Goal: Task Accomplishment & Management: Complete application form

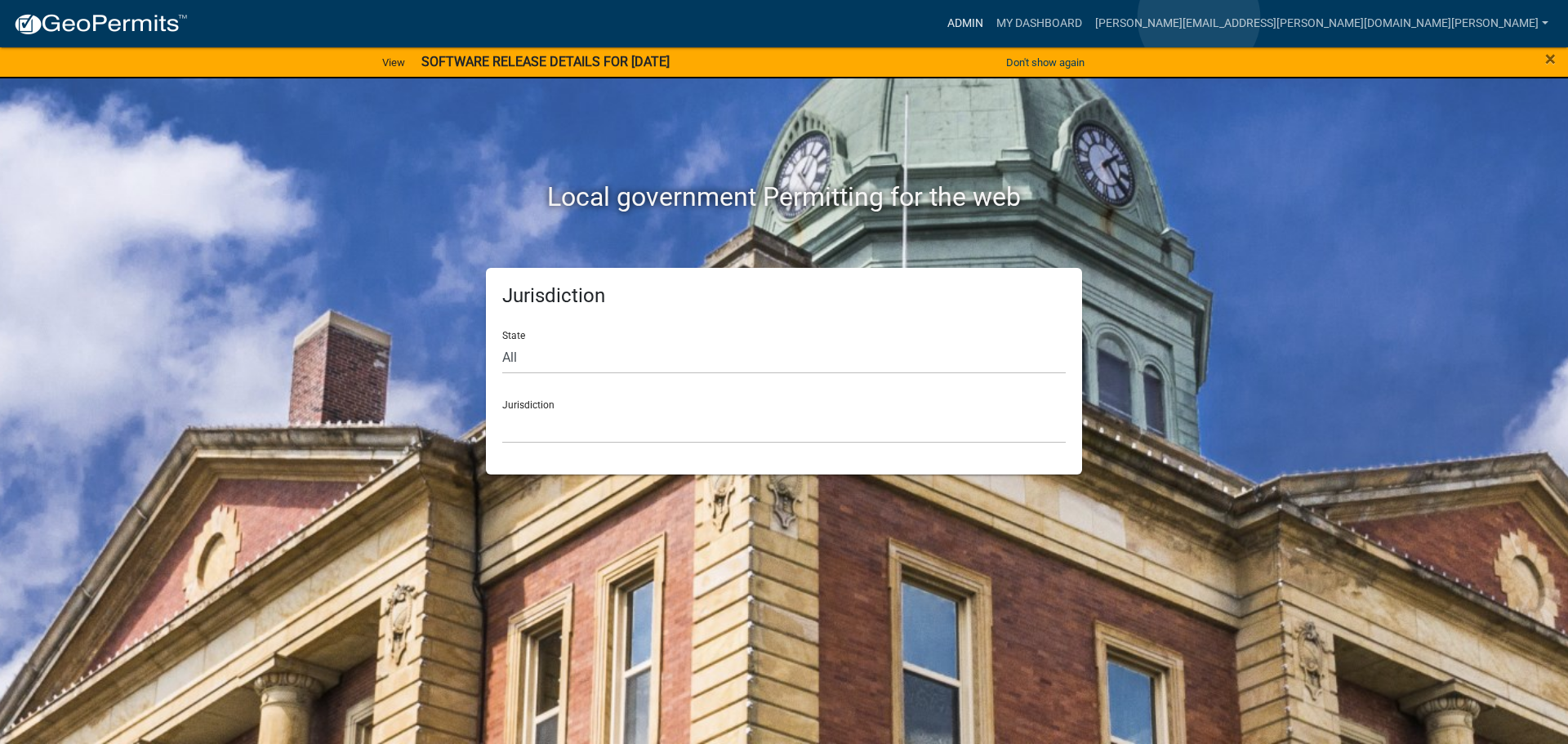
click at [990, 18] on link "Admin" at bounding box center [965, 23] width 49 height 31
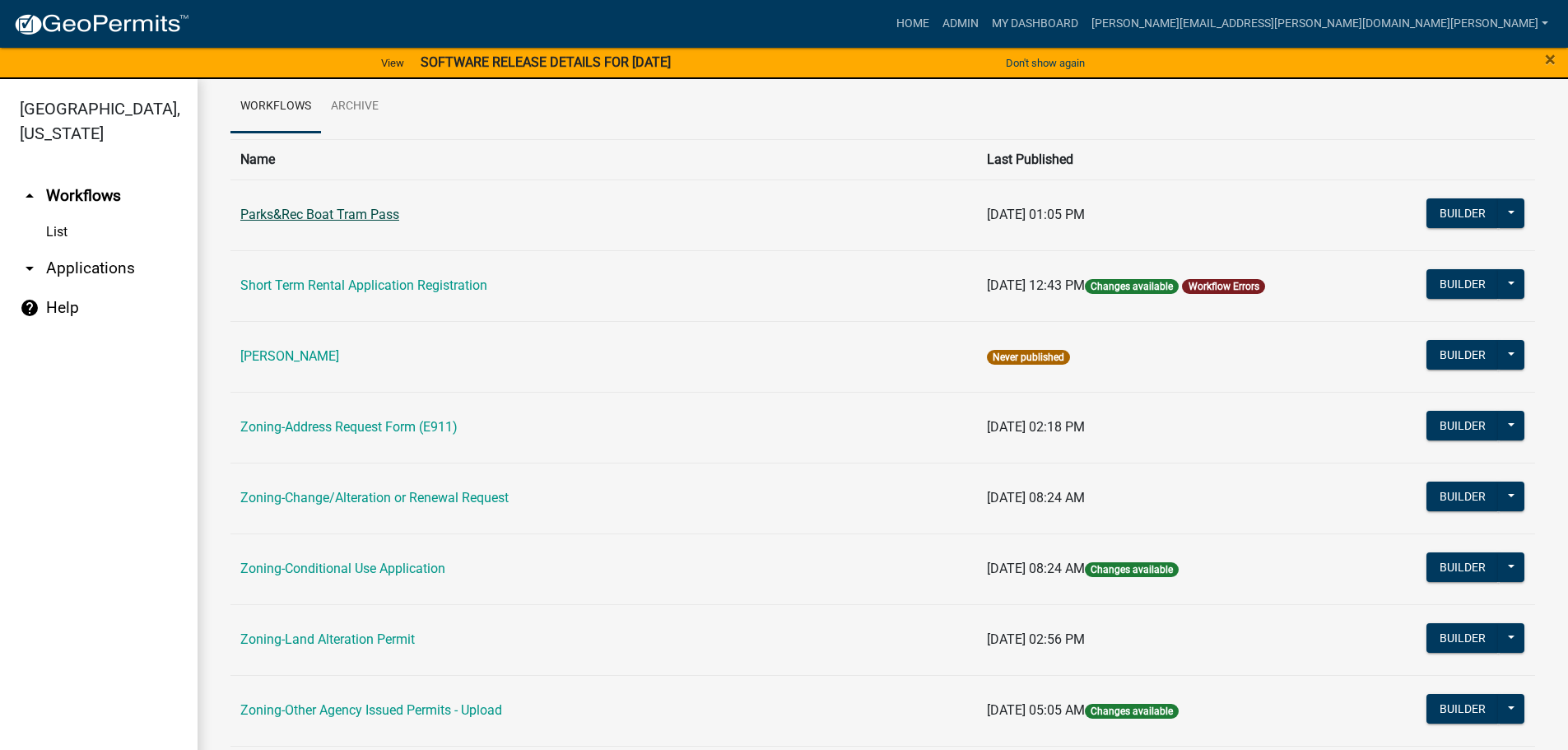
scroll to position [165, 0]
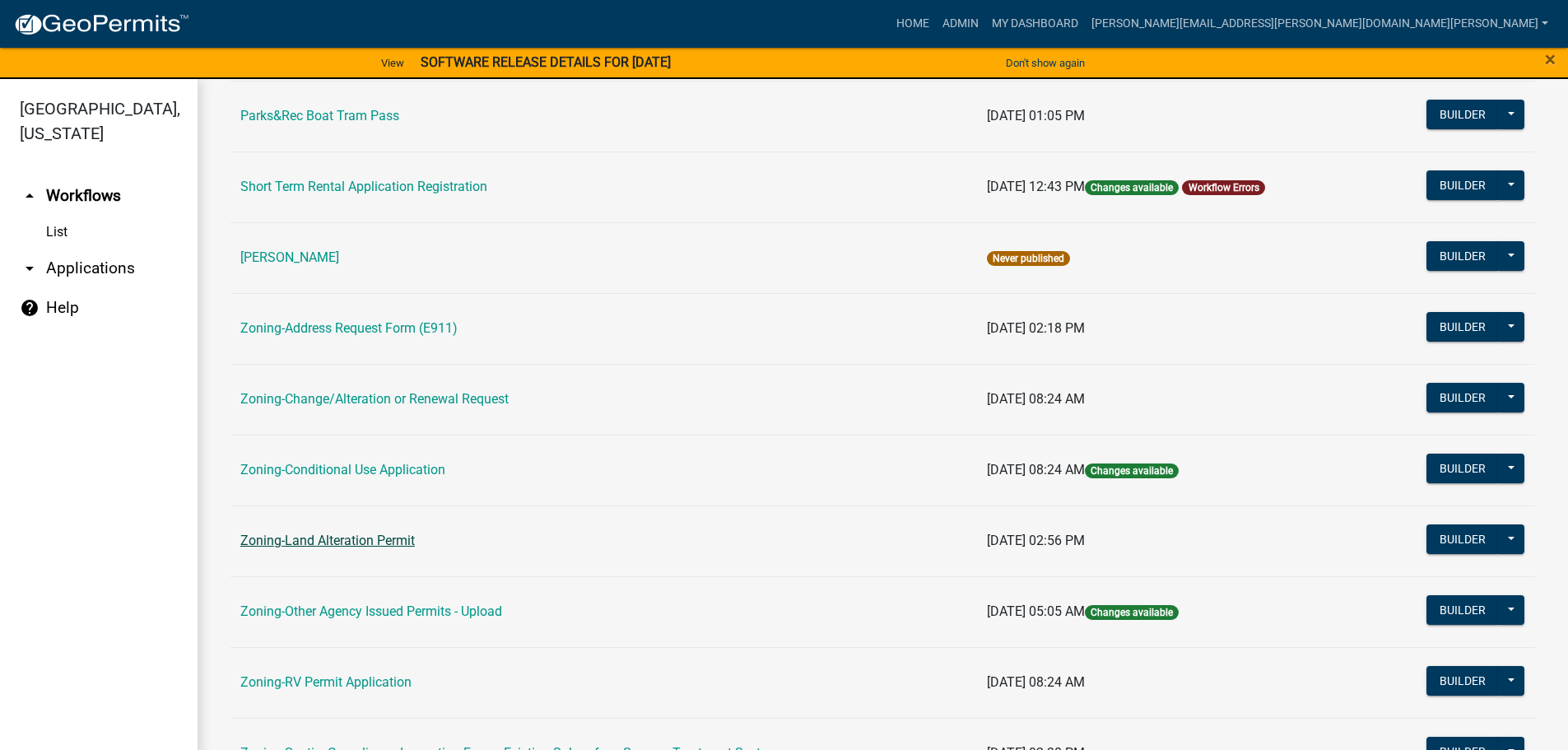
click at [385, 540] on link "Zoning-Land Alteration Permit" at bounding box center [328, 540] width 175 height 16
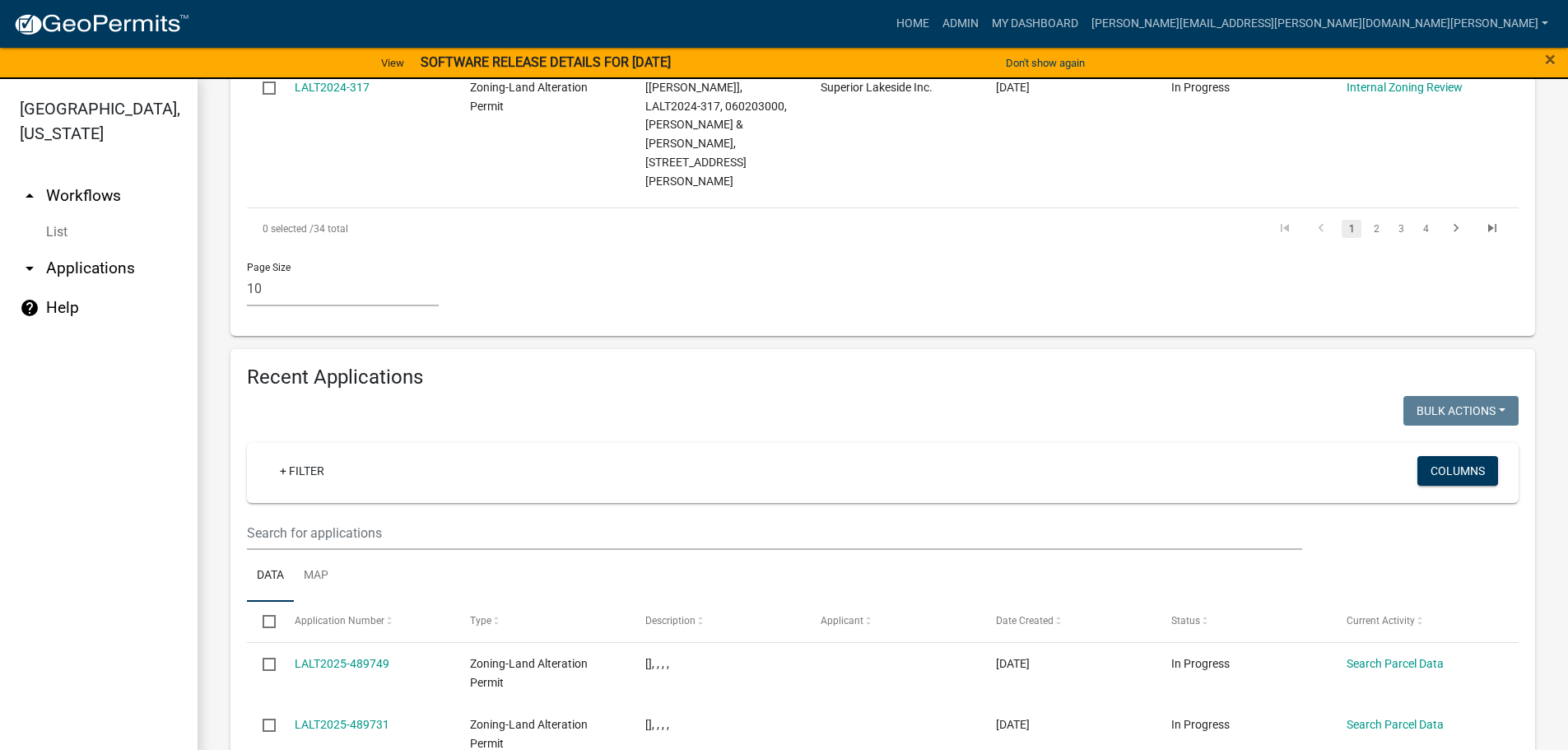
scroll to position [1185, 0]
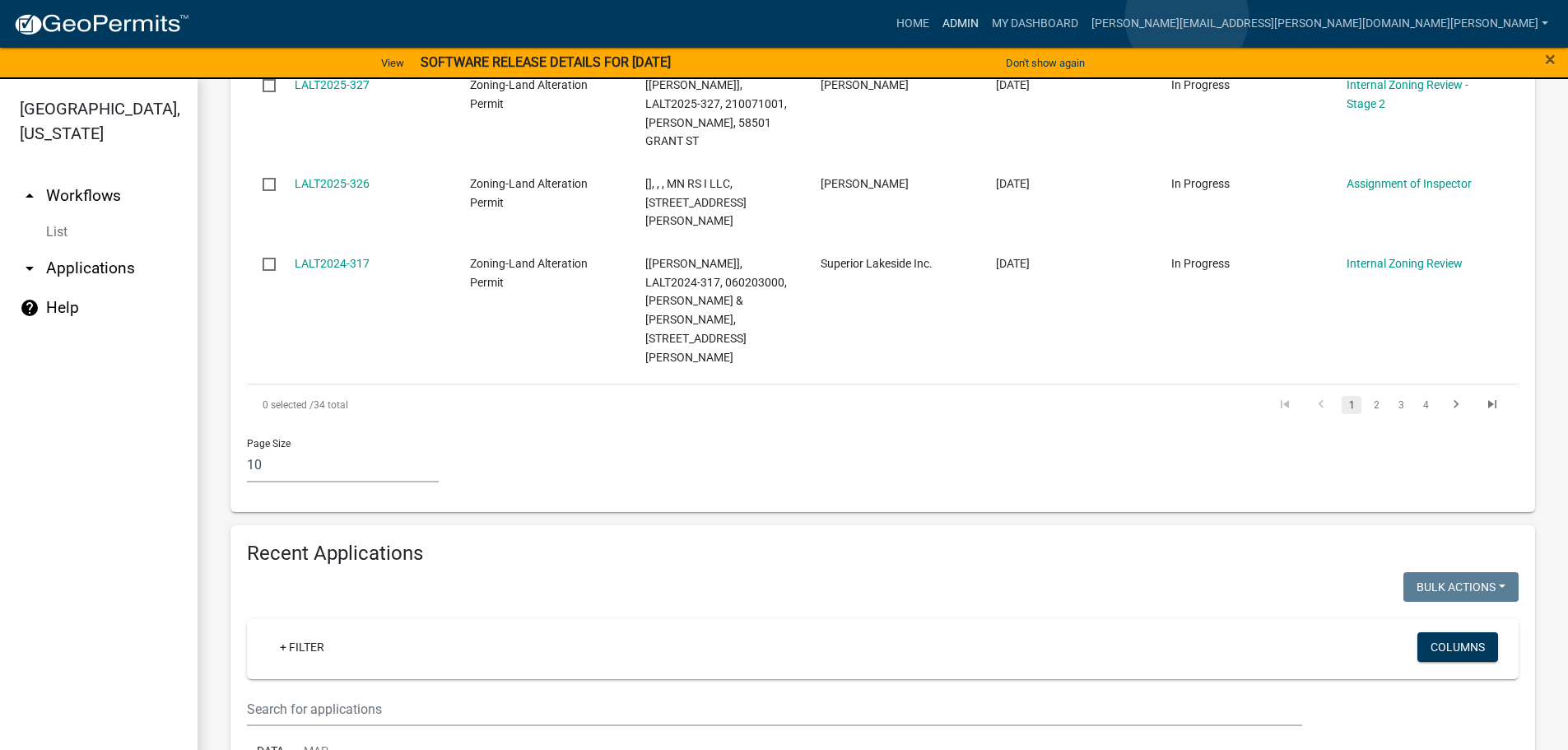
click at [985, 17] on link "Admin" at bounding box center [961, 24] width 49 height 31
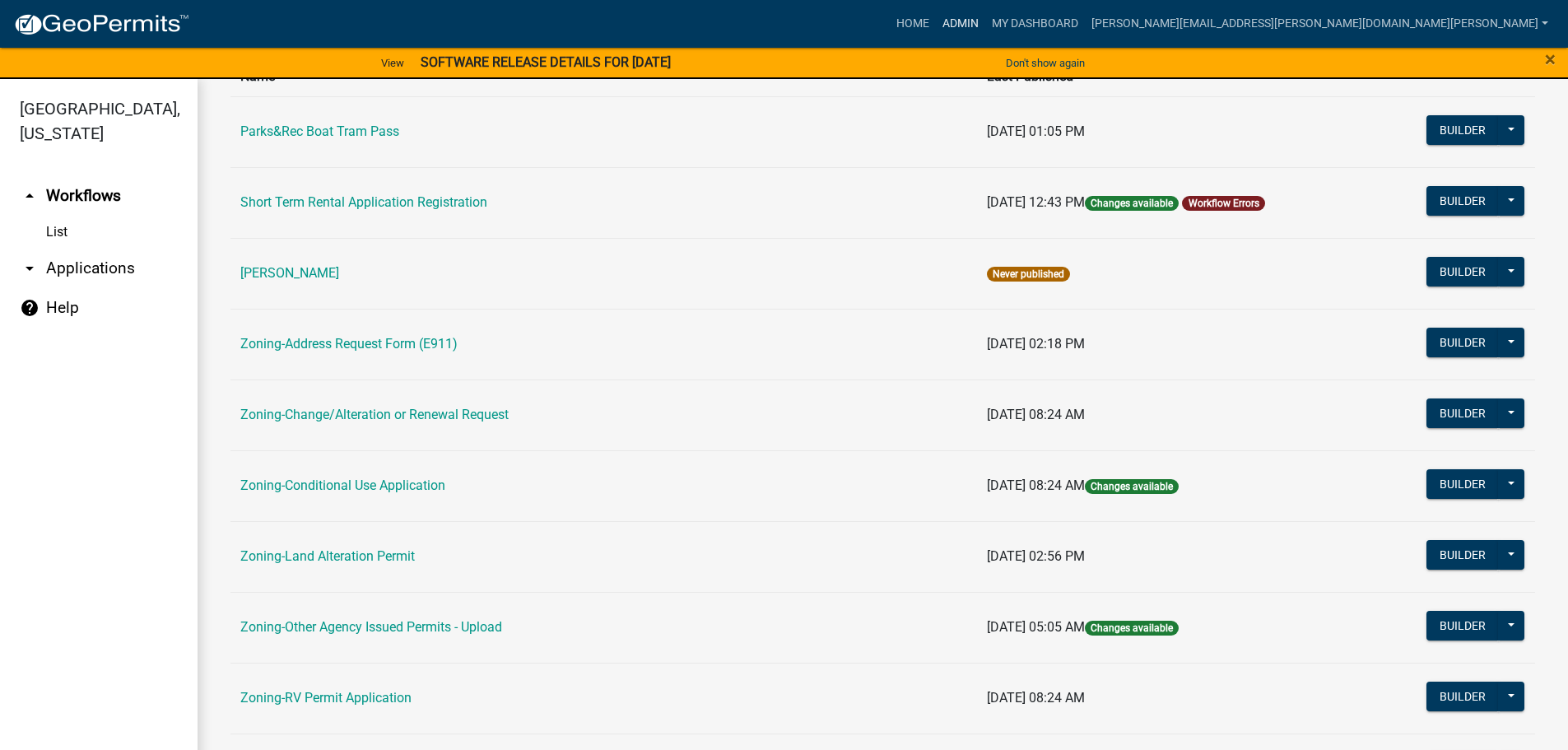
scroll to position [329, 0]
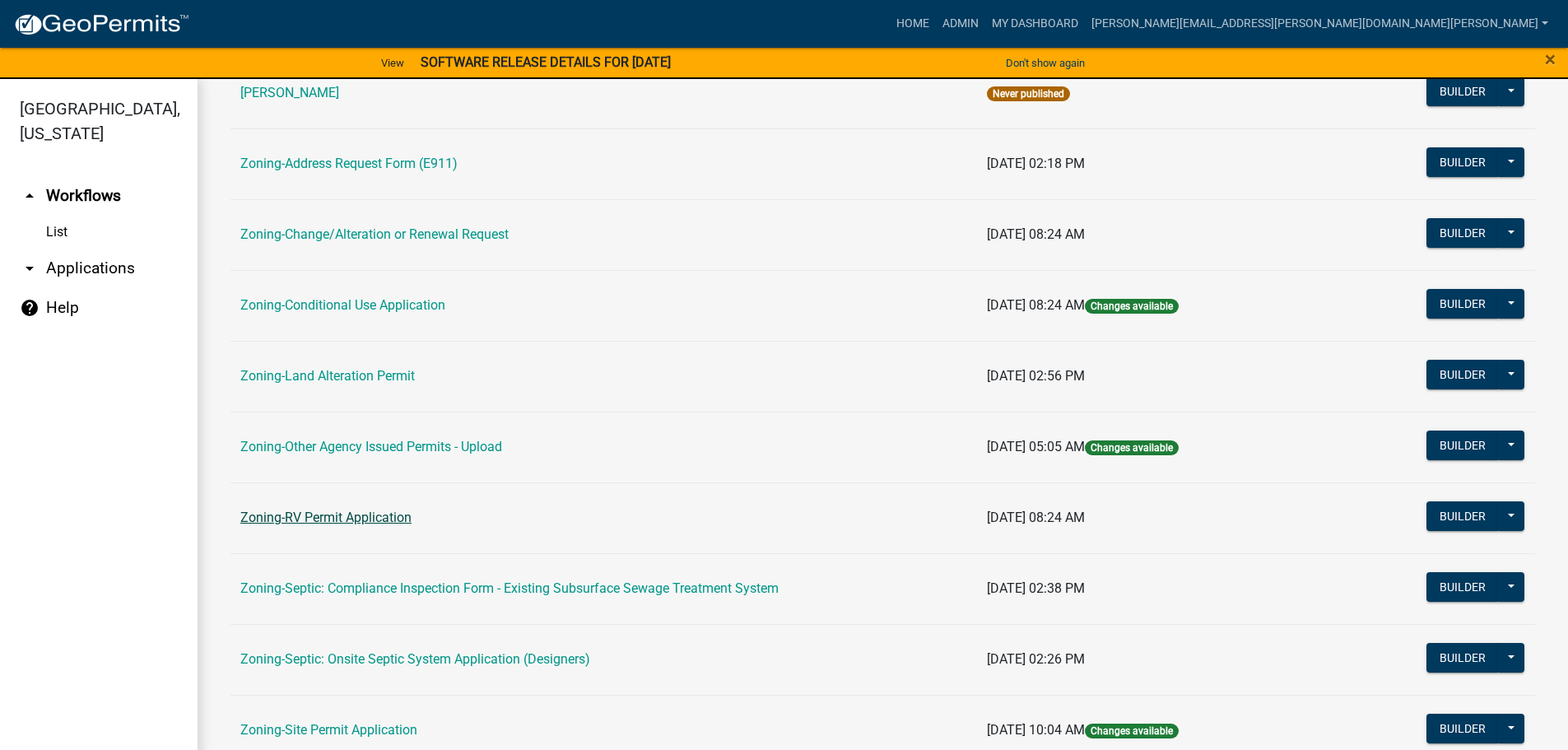
click at [363, 520] on link "Zoning-RV Permit Application" at bounding box center [326, 517] width 172 height 16
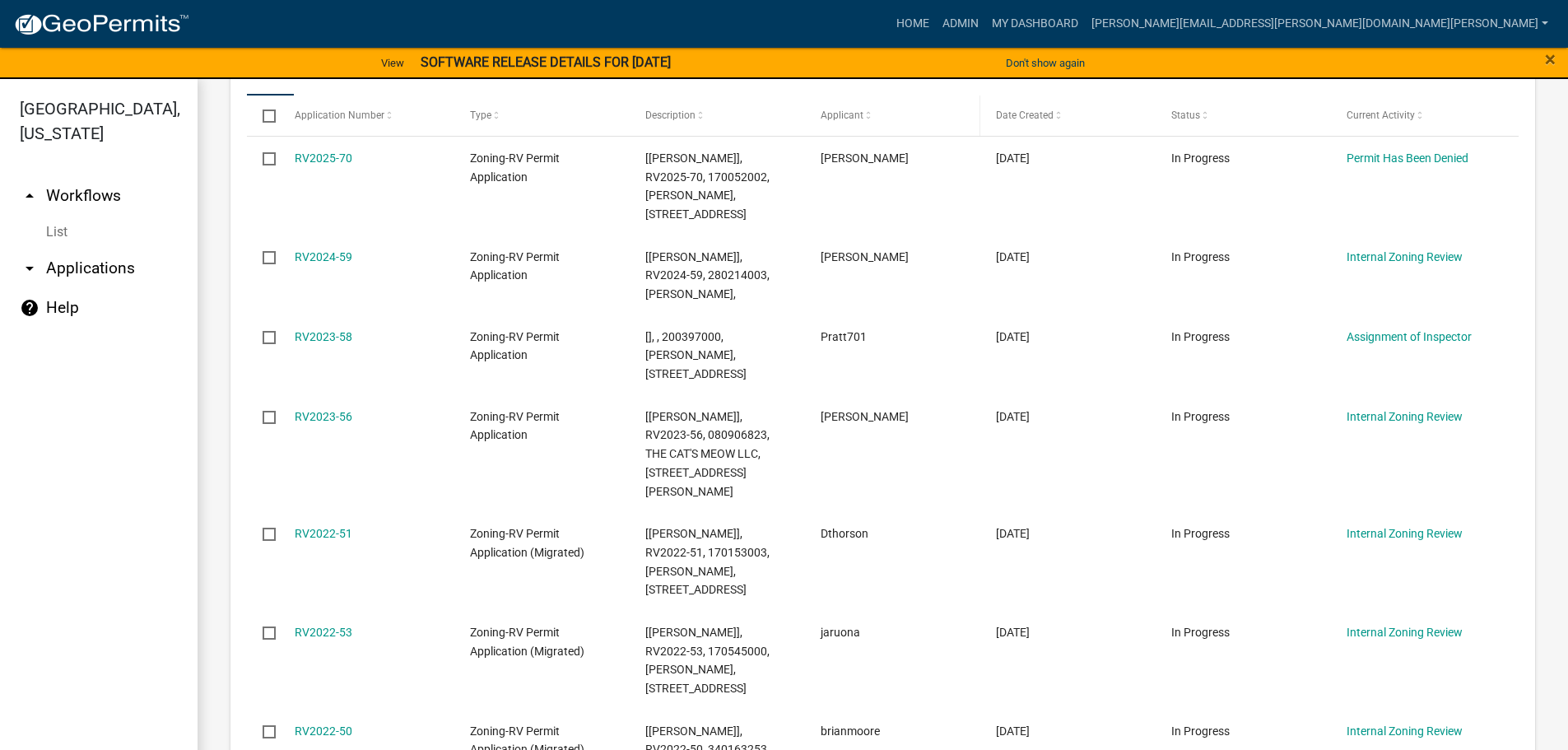
scroll to position [247, 0]
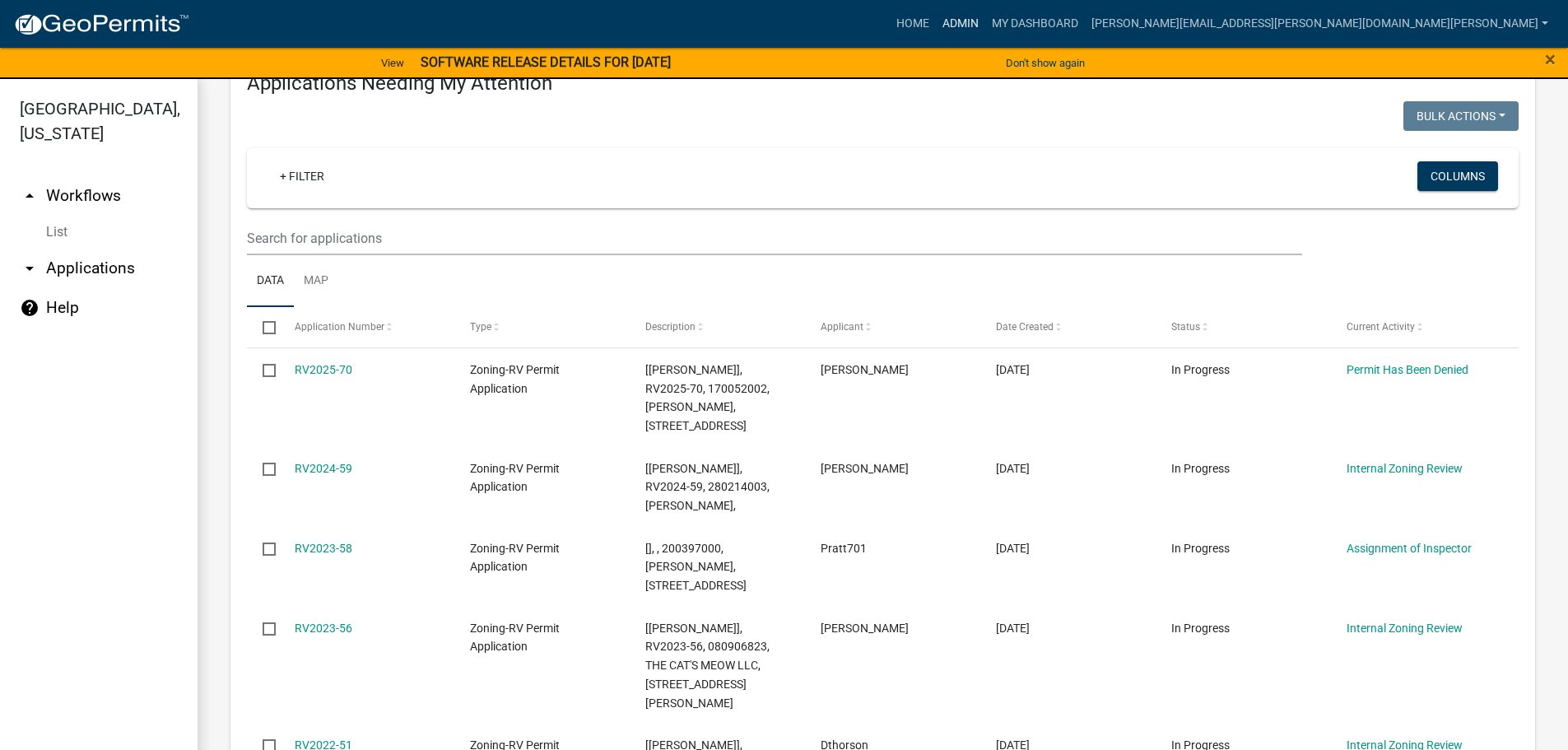
click at [985, 16] on link "Admin" at bounding box center [961, 24] width 49 height 31
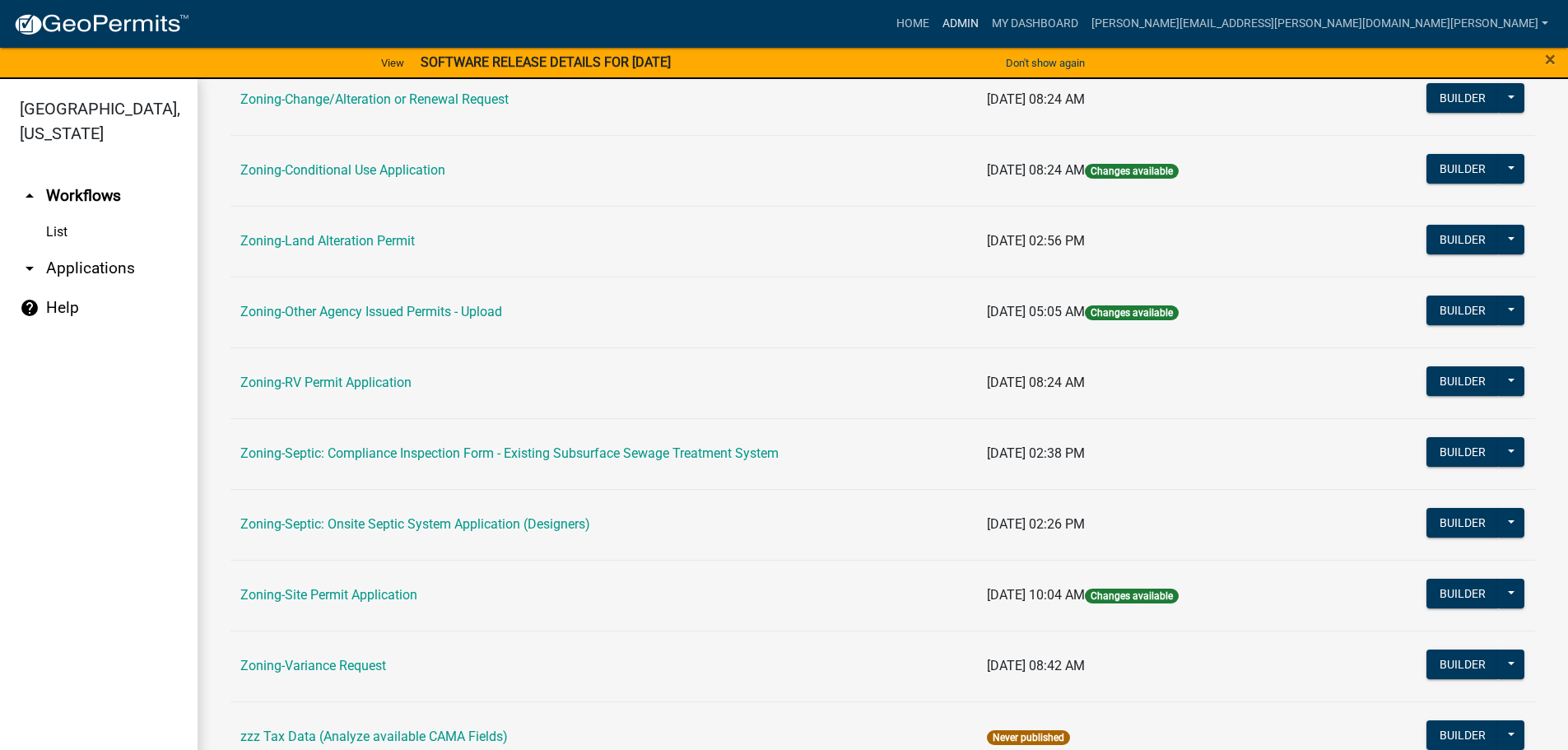
scroll to position [494, 0]
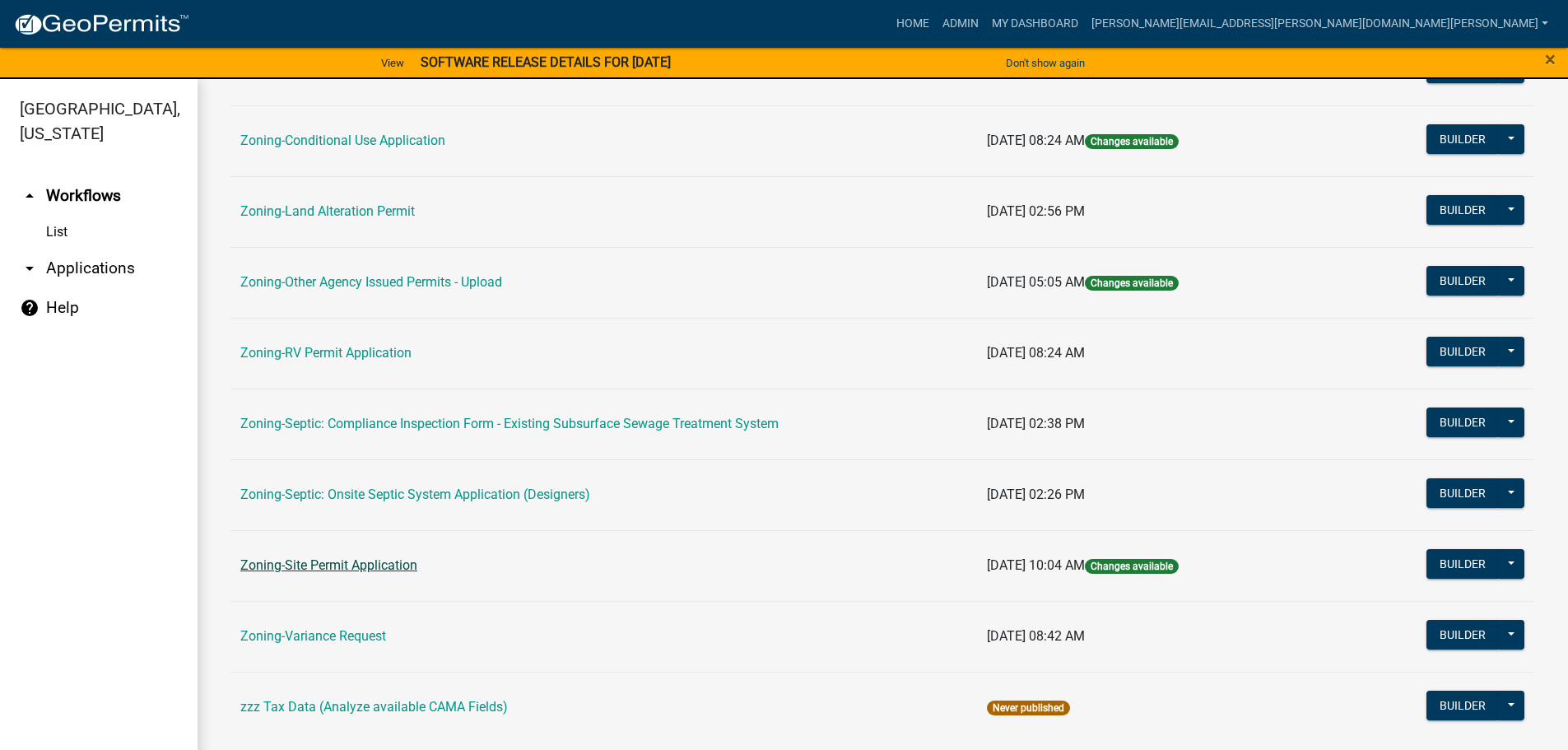
click at [336, 562] on link "Zoning-Site Permit Application" at bounding box center [329, 565] width 177 height 16
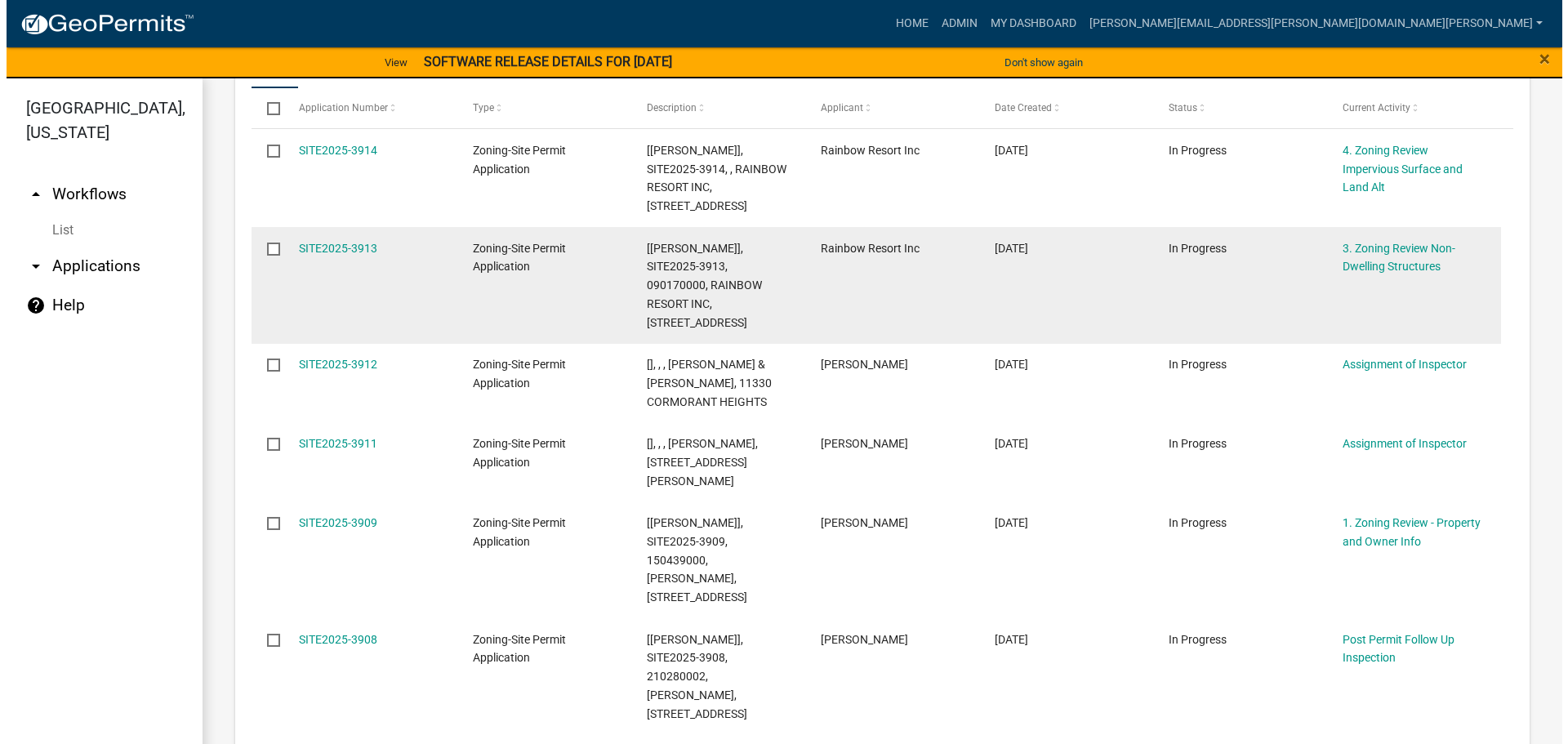
scroll to position [490, 0]
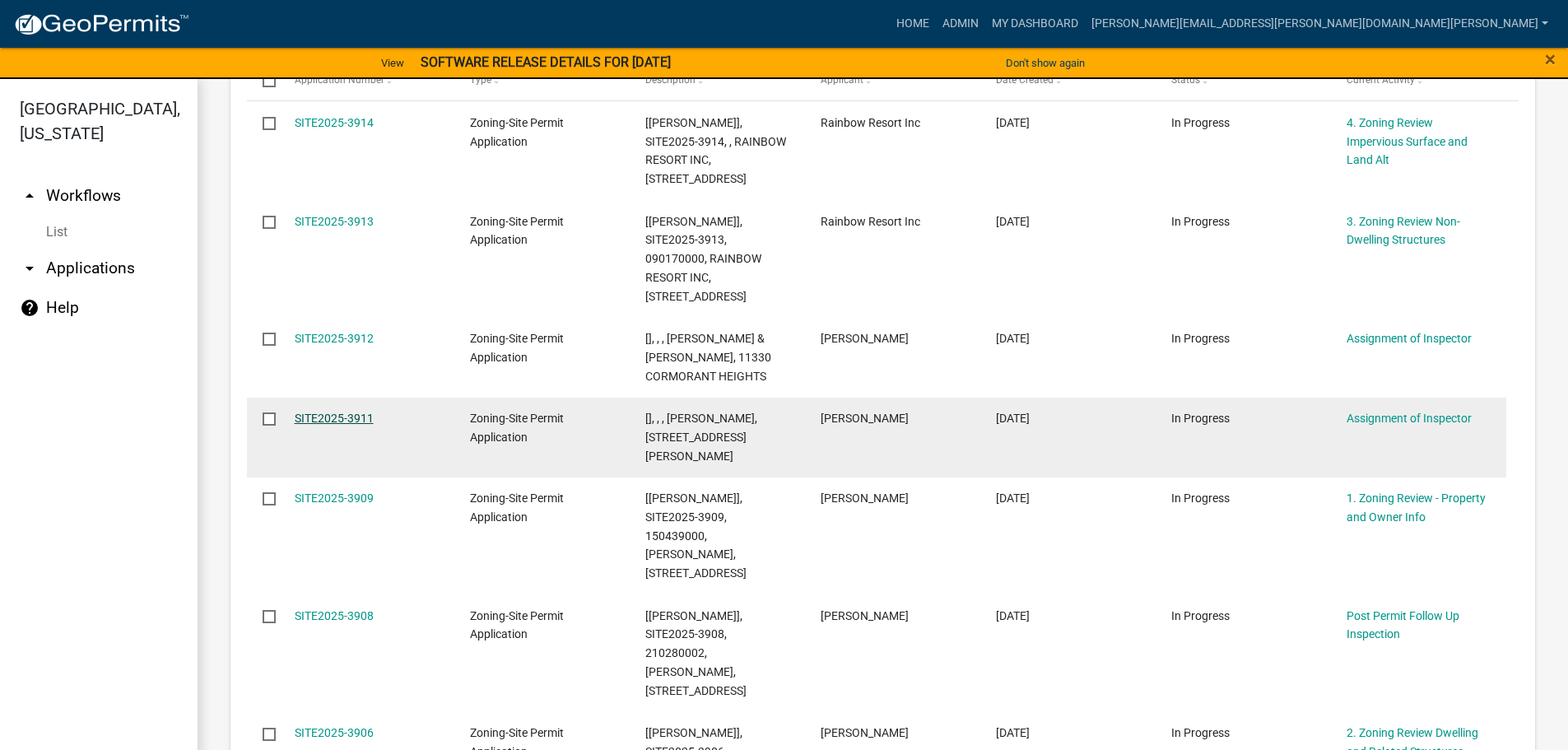
click at [351, 425] on link "SITE2025-3911" at bounding box center [335, 418] width 79 height 14
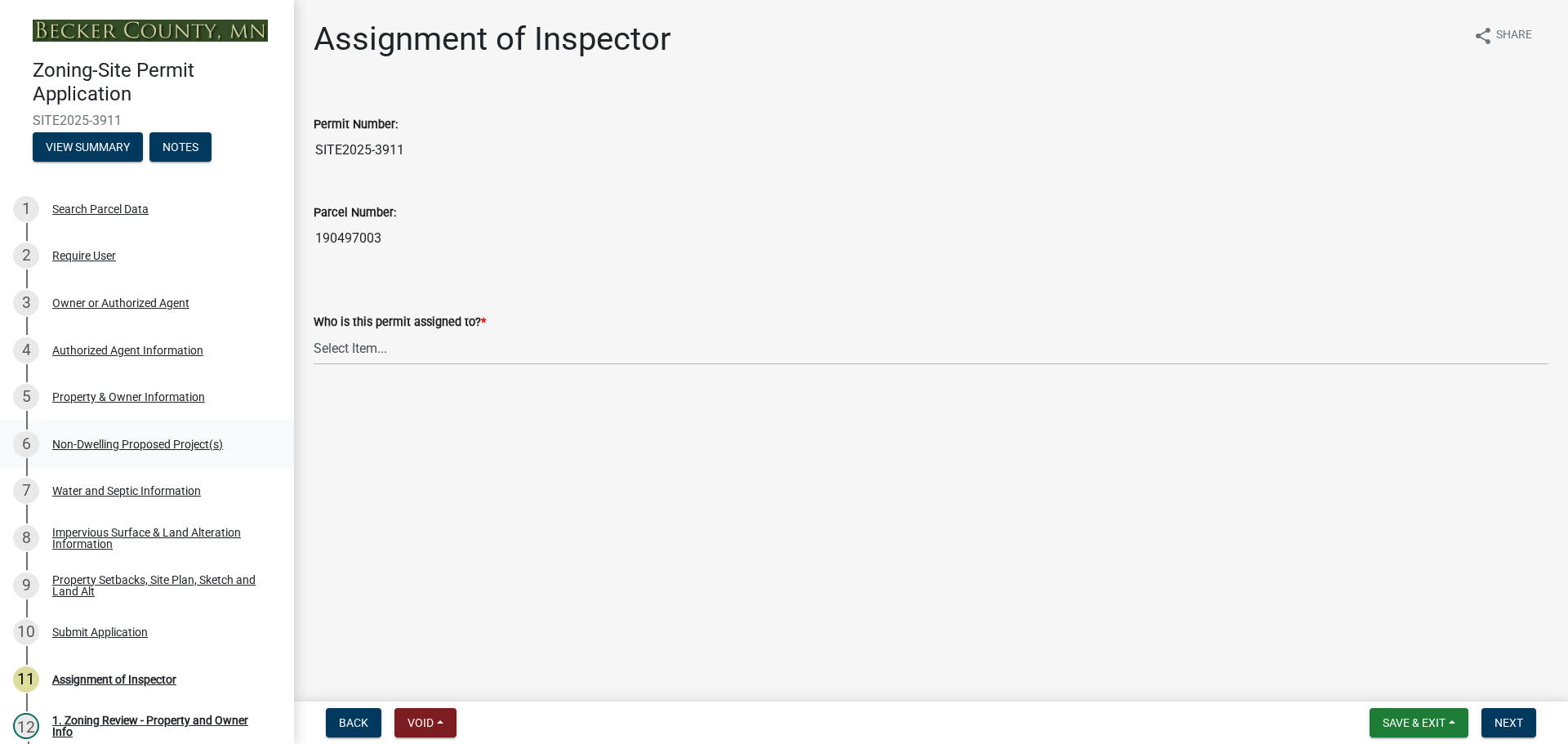
click at [120, 438] on div "Non-Dwelling Proposed Project(s)" at bounding box center [137, 444] width 171 height 12
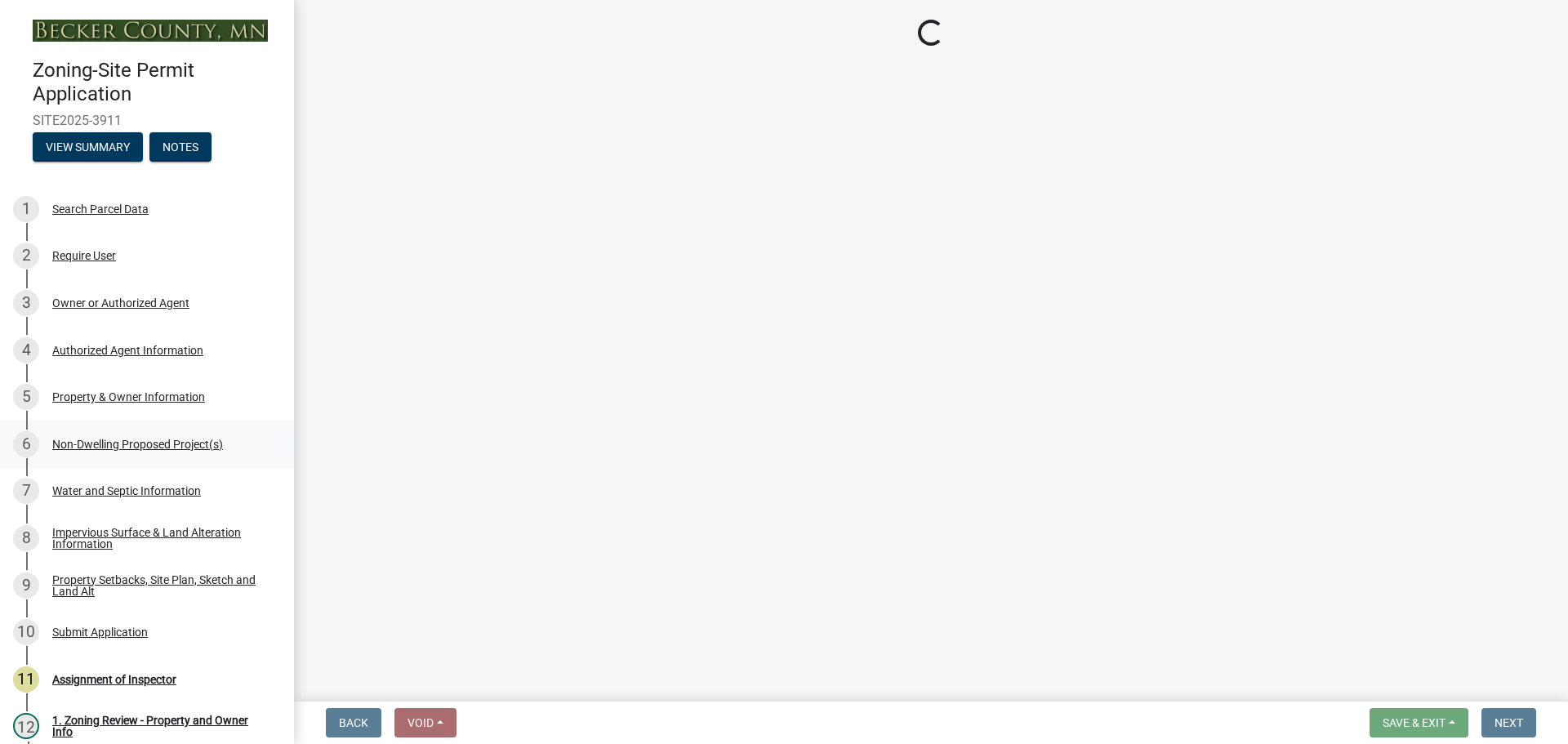
select select "273652f8-2357-47c0-90cc-77e373caeeb7"
select select "3a2d96d3-fd69-4ed9-bae4-7a5aa03a7e58"
select select "6094bfe3-a997-46d7-8224-ceb3abf7e49e"
select select "ae391dbd-f41d-43ca-bdf1-092bd9136923"
select select "258cbdbc-8629-455d-9fed-6a57bf82144e"
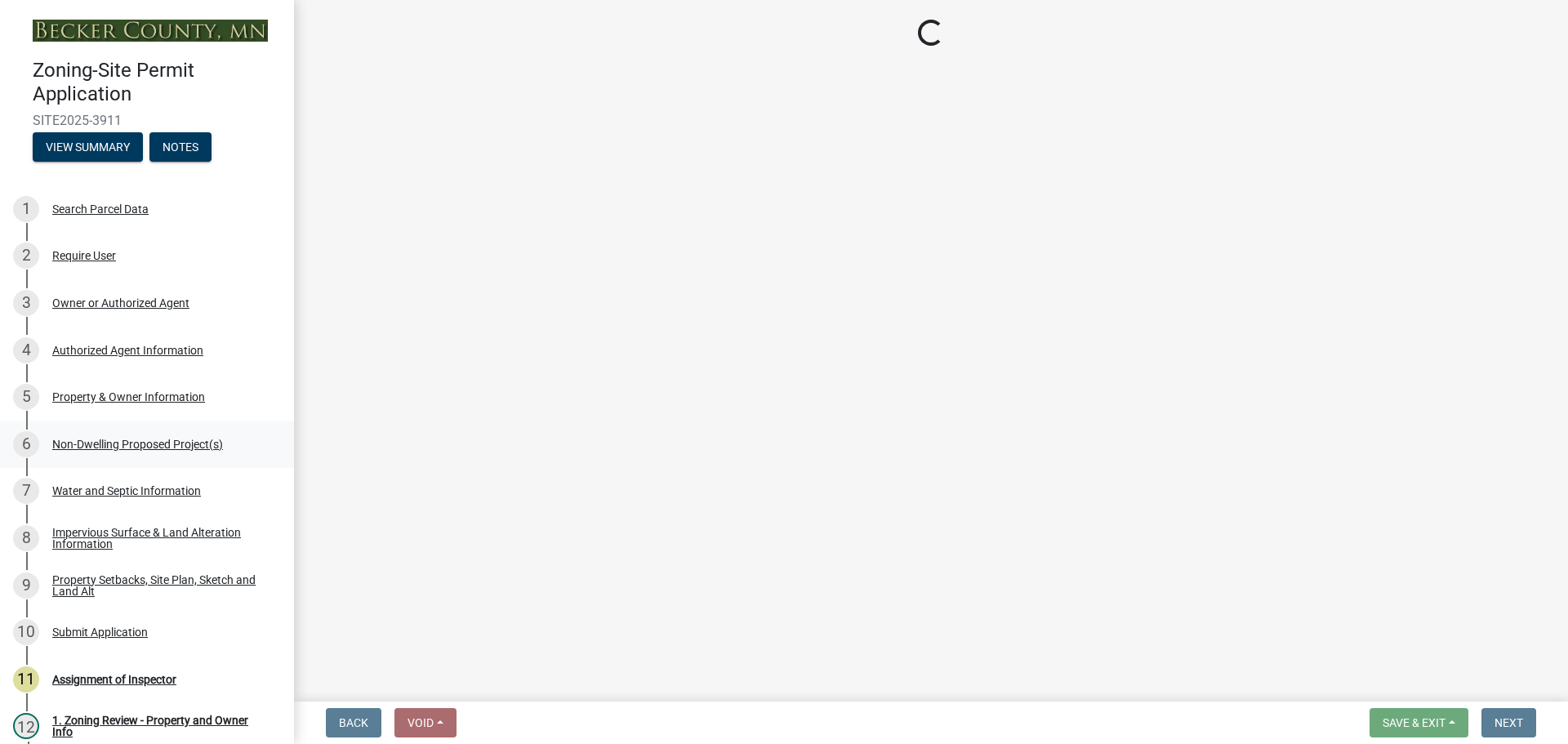
select select "a9a8393f-3c28-47b8-b6d9-84c94641c3fc"
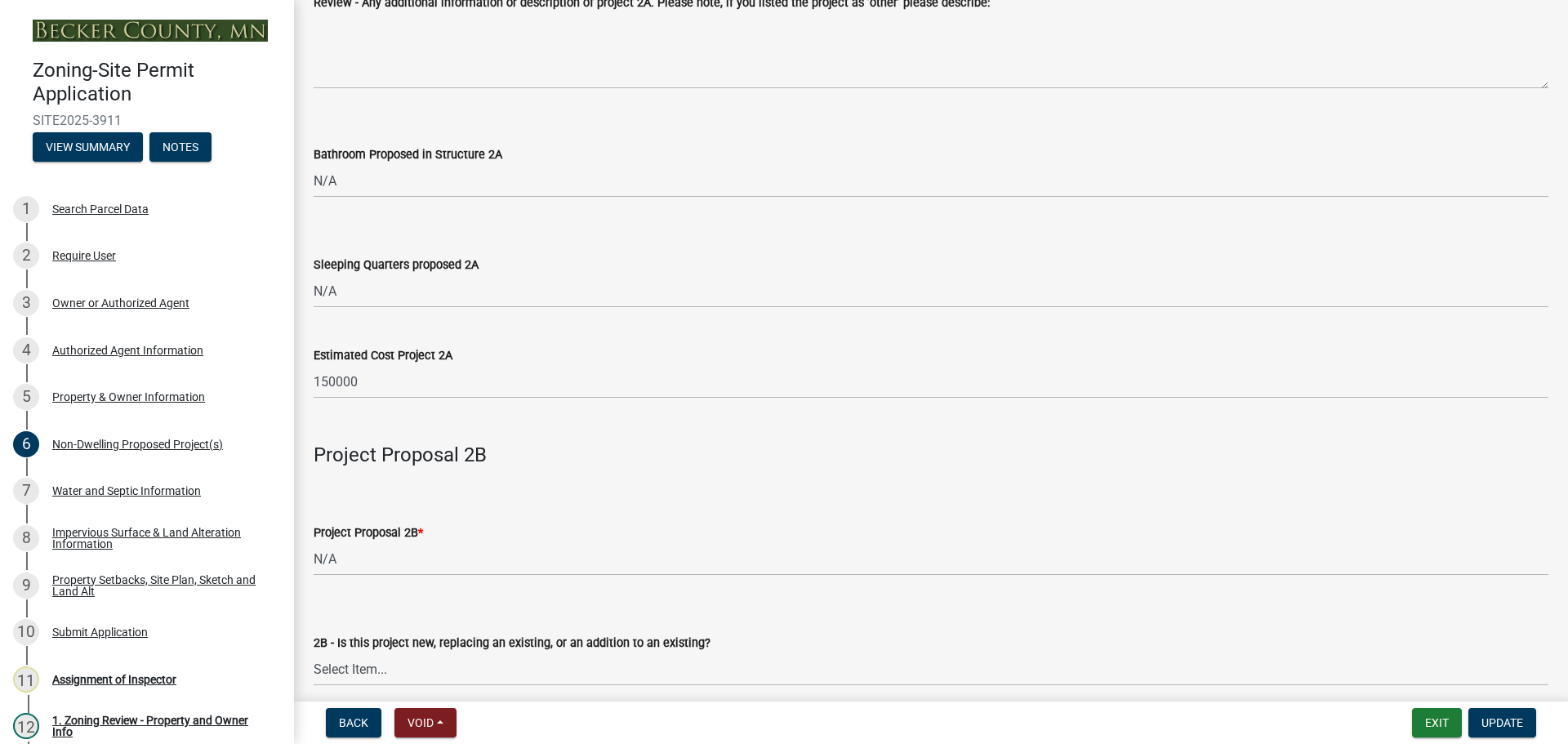
scroll to position [912, 0]
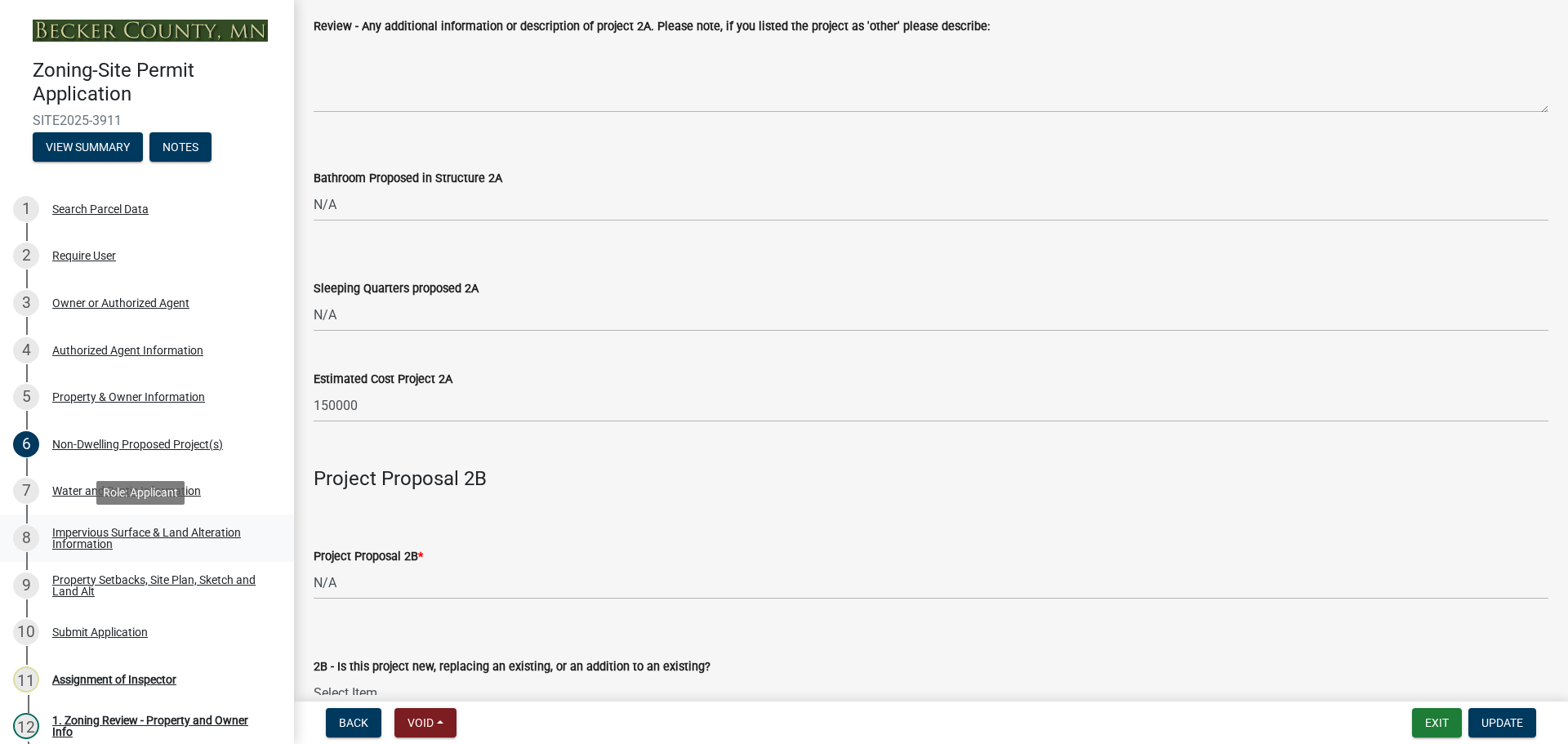
click at [133, 527] on div "Impervious Surface & Land Alteration Information" at bounding box center [159, 538] width 215 height 23
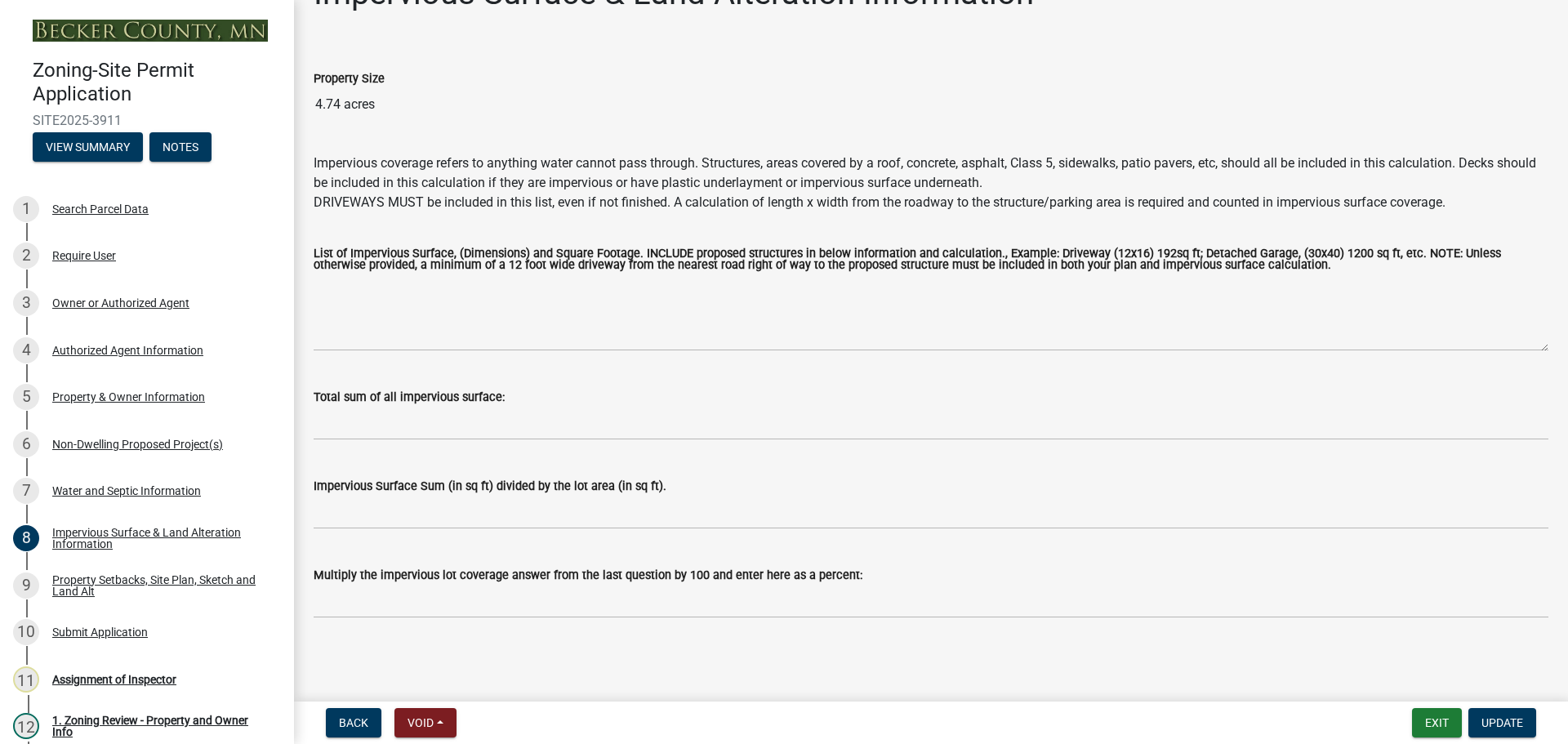
scroll to position [0, 0]
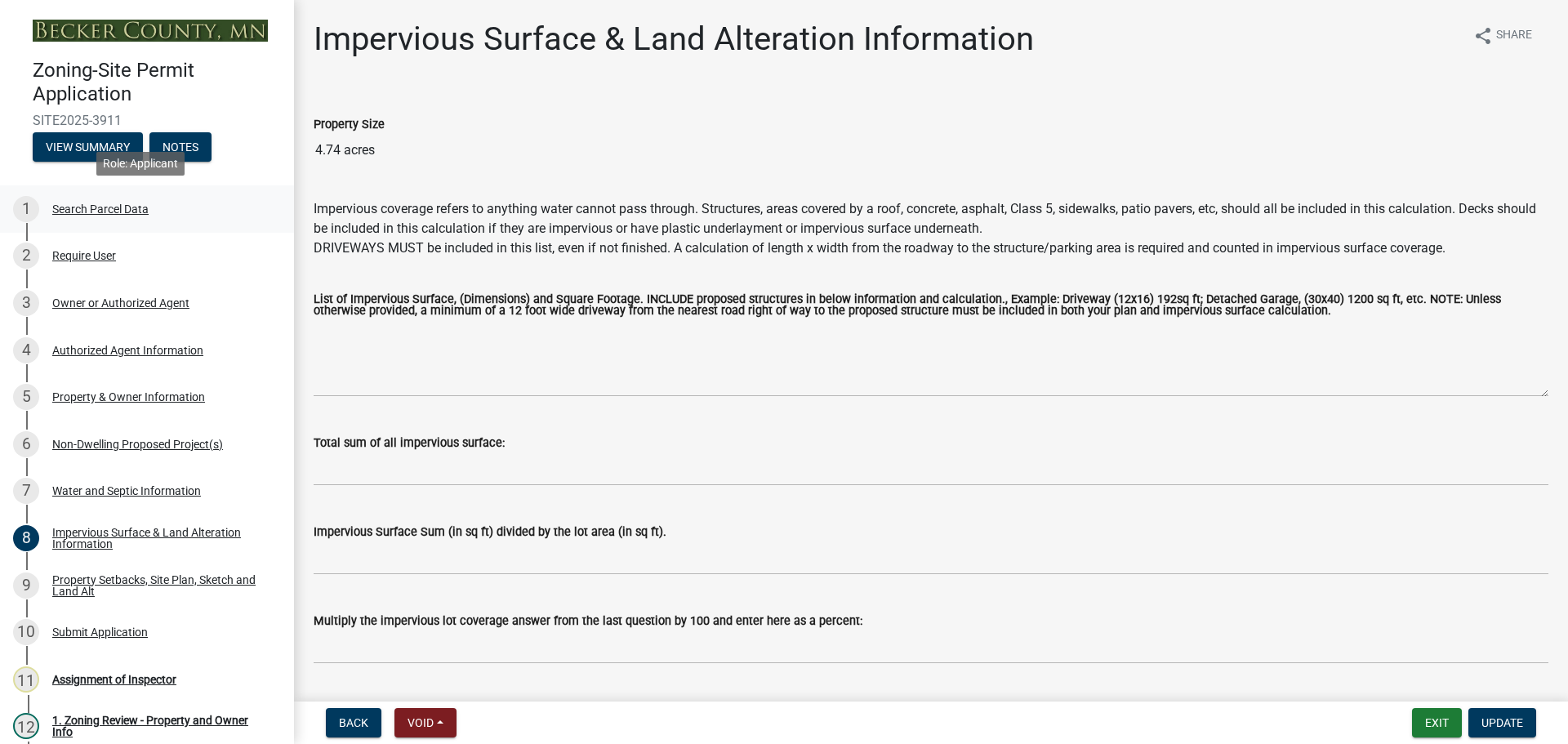
click at [116, 199] on div "1 Search Parcel Data" at bounding box center [141, 209] width 255 height 26
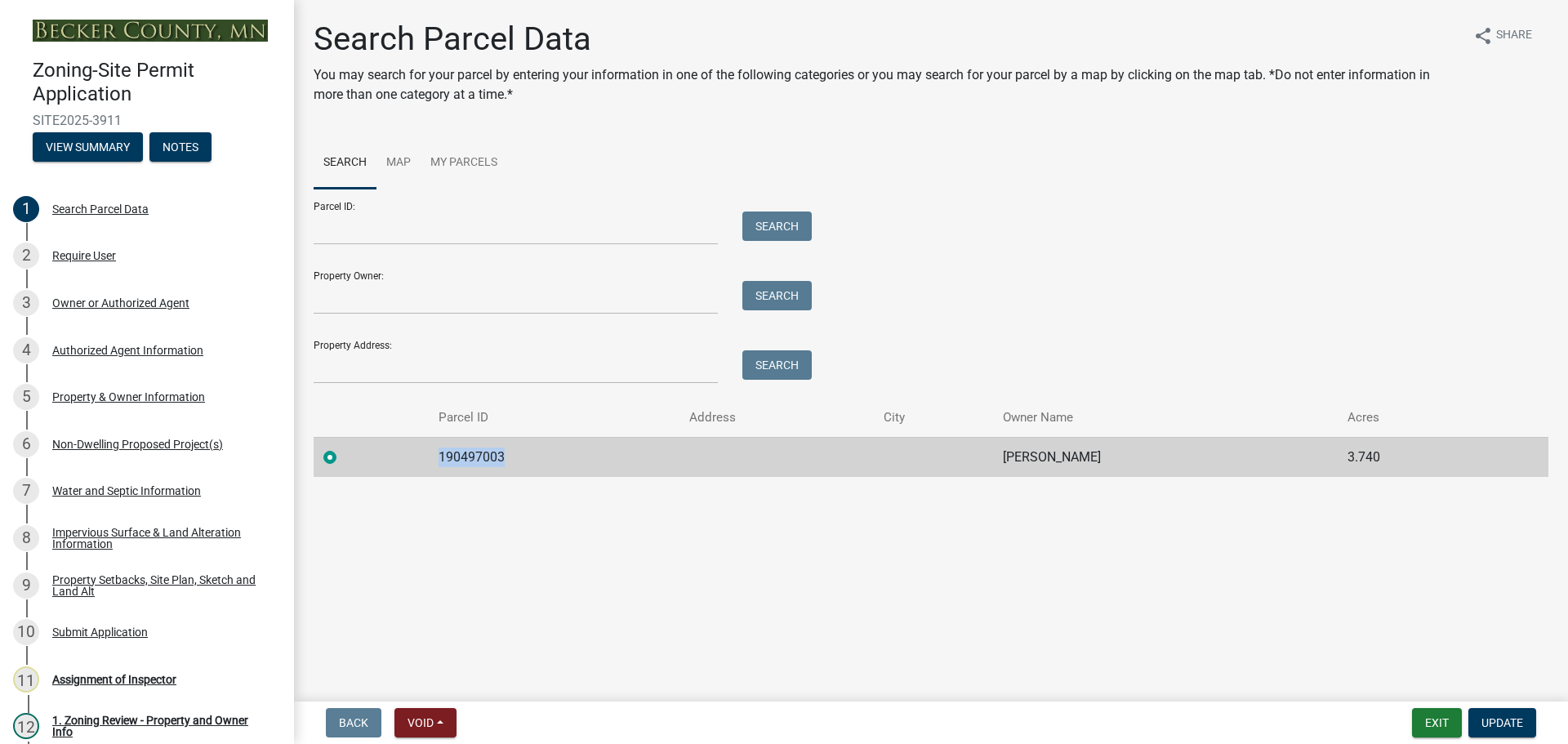
drag, startPoint x: 510, startPoint y: 453, endPoint x: 434, endPoint y: 454, distance: 76.0
click at [434, 457] on td "190497003" at bounding box center [555, 457] width 251 height 40
copy td "190497003"
click at [128, 678] on div "Assignment of Inspector" at bounding box center [114, 679] width 124 height 12
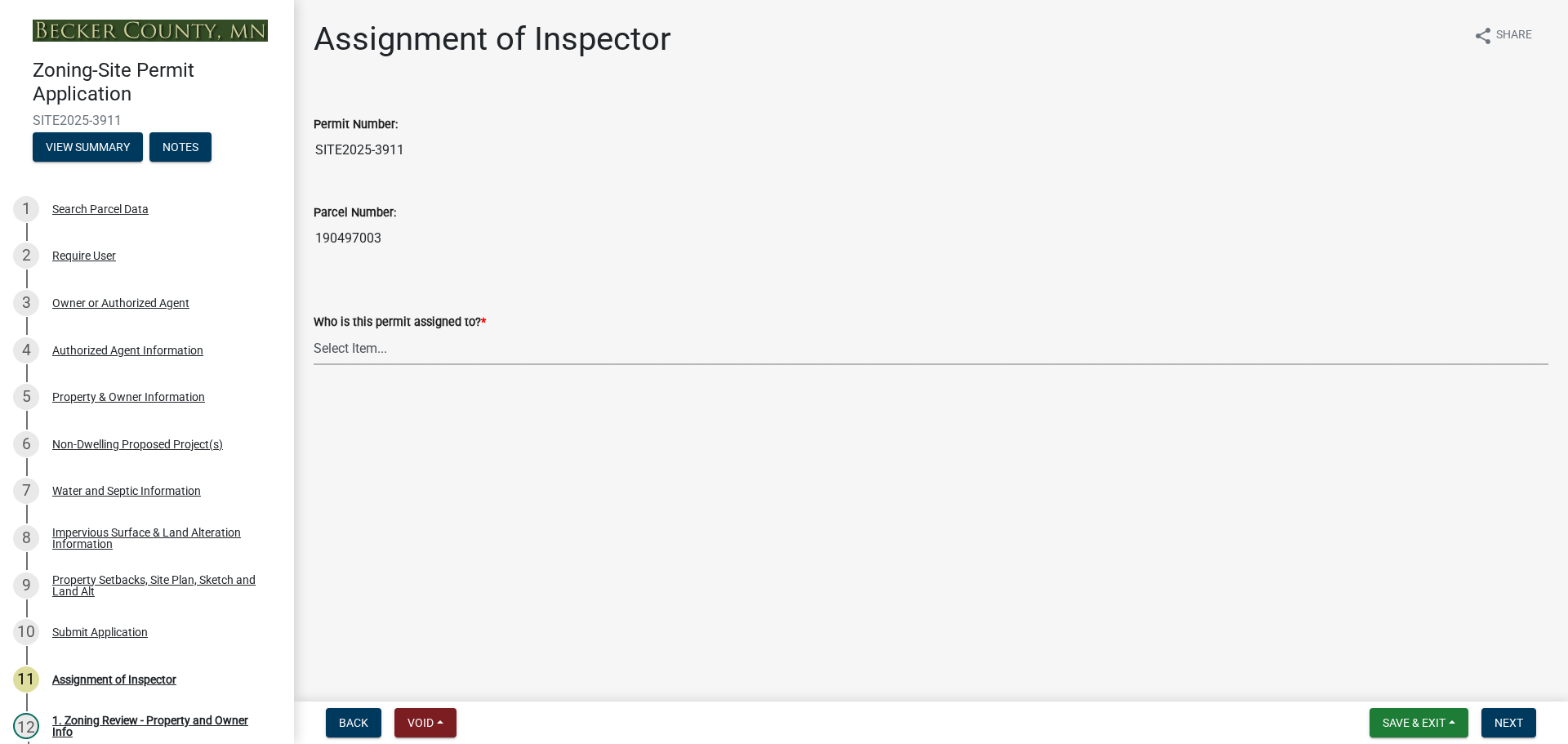
drag, startPoint x: 378, startPoint y: 345, endPoint x: 391, endPoint y: 358, distance: 18.4
click at [378, 345] on select "Select Item... [PERSON_NAME] [PERSON_NAME] [PERSON_NAME] [PERSON_NAME] [PERSON_…" at bounding box center [930, 349] width 1234 height 34
click at [313, 332] on select "Select Item... [PERSON_NAME] [PERSON_NAME] [PERSON_NAME] [PERSON_NAME] [PERSON_…" at bounding box center [930, 349] width 1234 height 34
select select "ebd8400e-d8d5-49f8-911f-e671eb76408a"
click at [1529, 726] on button "Next" at bounding box center [1508, 722] width 54 height 29
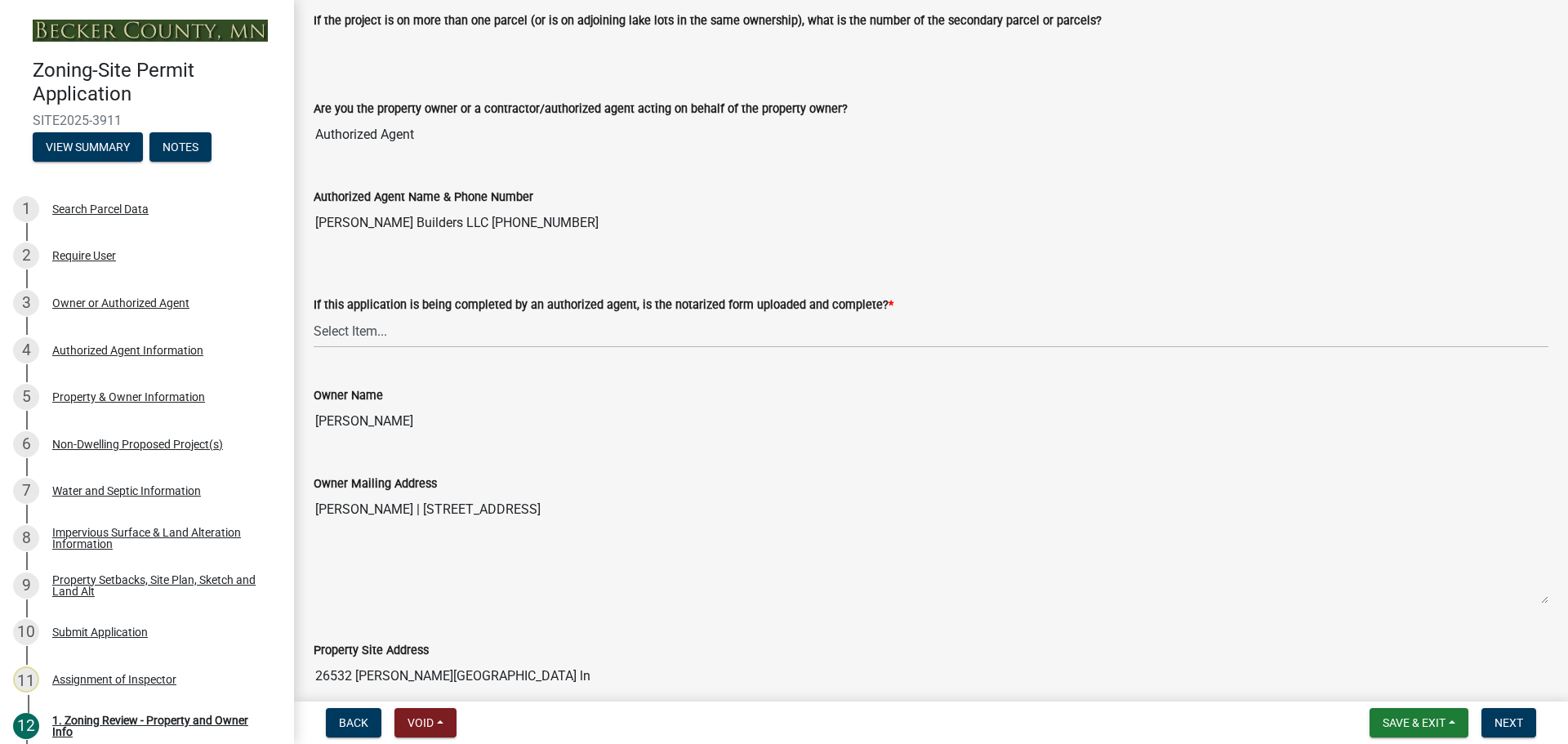
scroll to position [245, 0]
click at [358, 318] on select "Select Item... Yes No N/A" at bounding box center [930, 330] width 1234 height 34
click at [313, 313] on select "Select Item... Yes No N/A" at bounding box center [930, 330] width 1234 height 34
select select "b7a4e2f0-1e07-4bdc-bedd-b8d1ce513ae9"
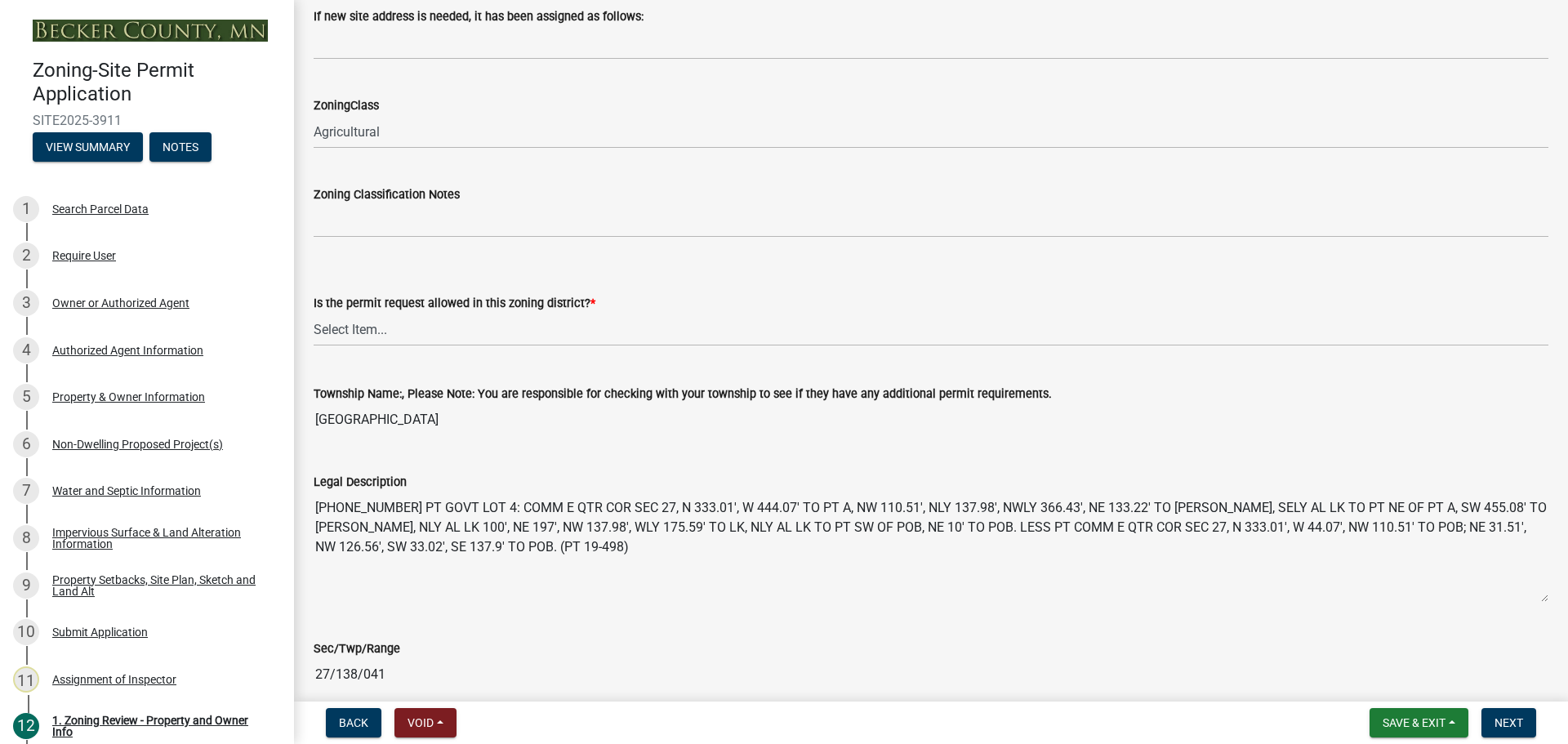
scroll to position [1062, 0]
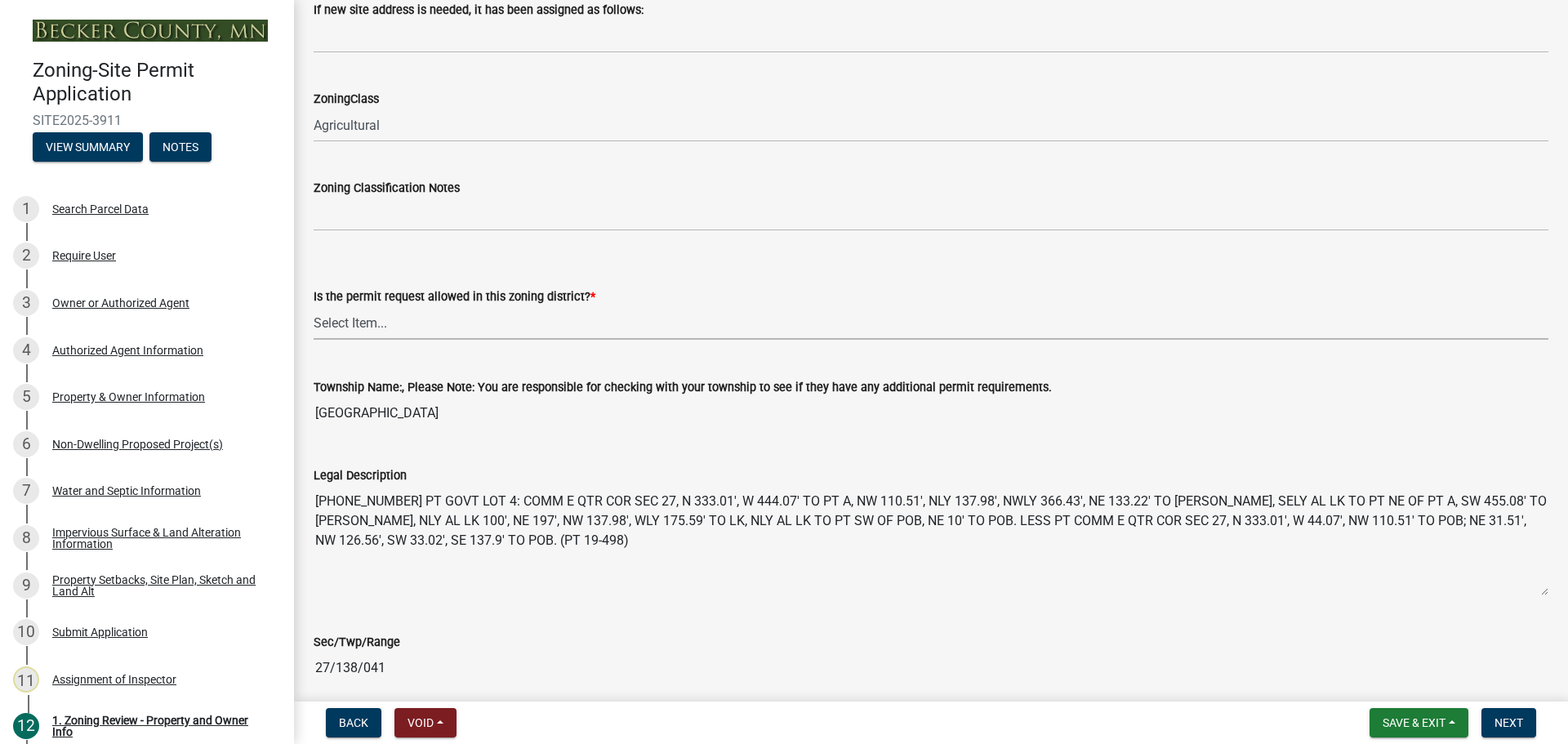
click at [338, 317] on select "Select Item... Yes No" at bounding box center [930, 323] width 1234 height 34
click at [313, 306] on select "Select Item... Yes No" at bounding box center [930, 323] width 1234 height 34
select select "b4f32c46-6248-4748-b47c-fa4933858724"
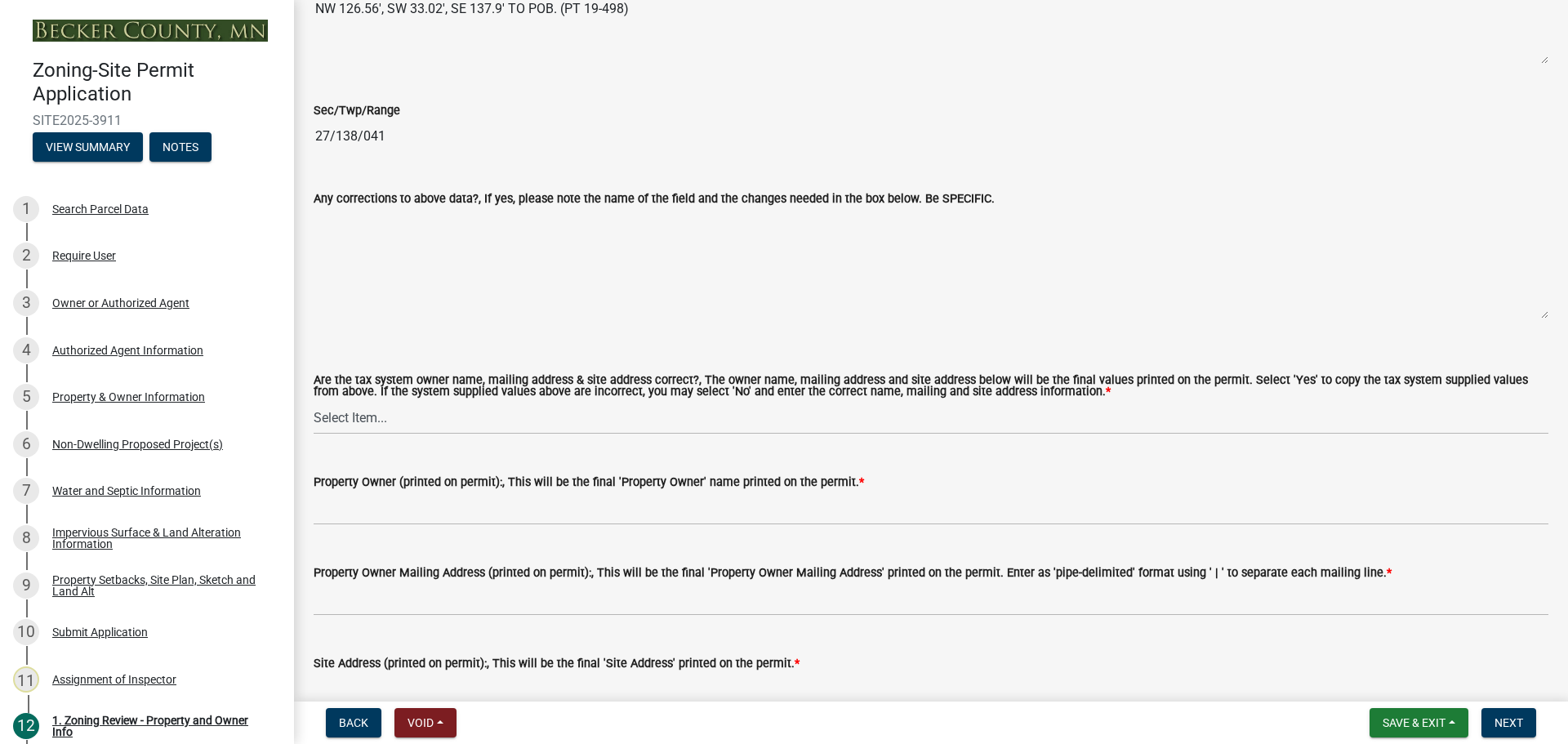
scroll to position [1633, 0]
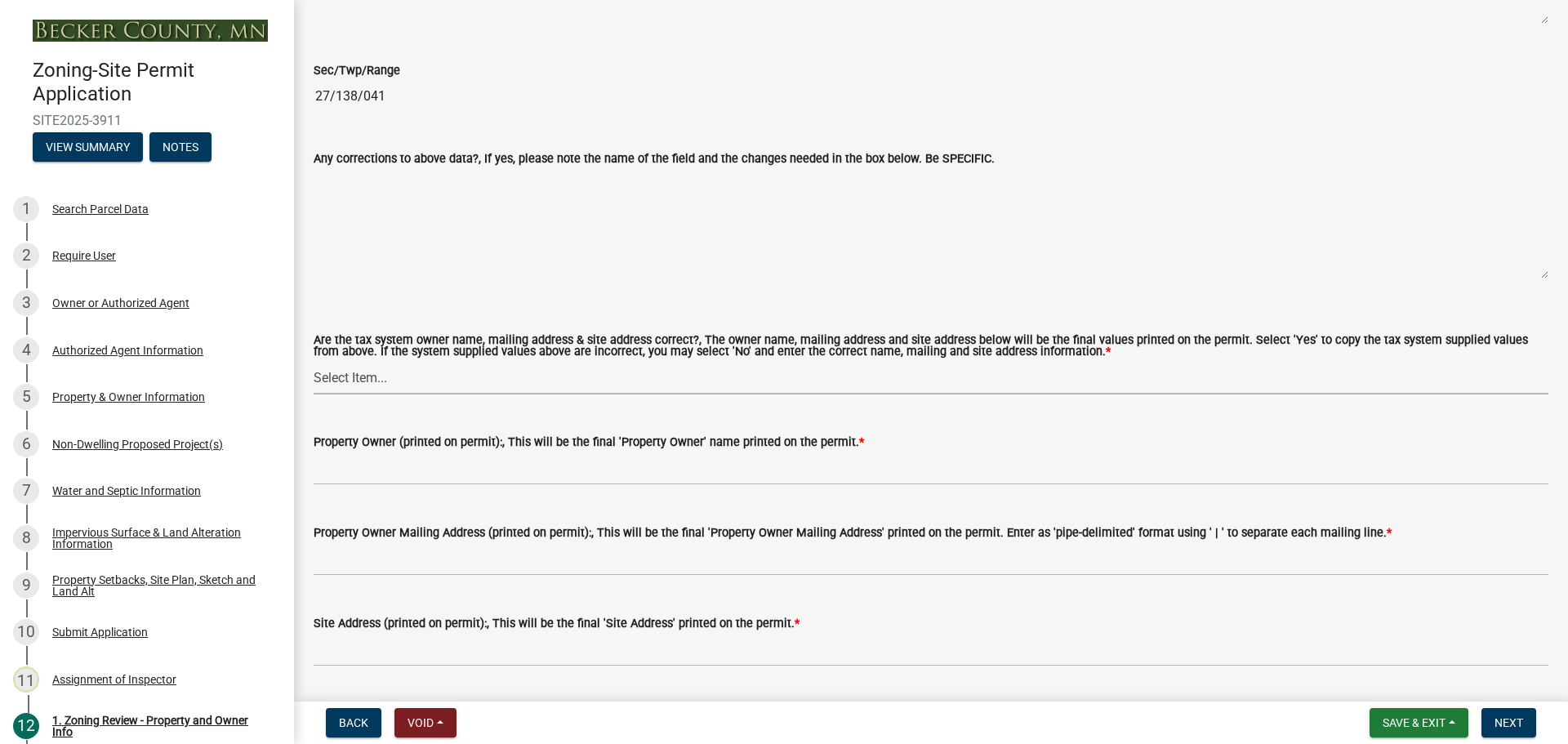
click at [332, 377] on select "Select Item... Yes No" at bounding box center [930, 378] width 1234 height 34
click at [313, 362] on select "Select Item... Yes No" at bounding box center [930, 378] width 1234 height 34
select select "ab6c2257-4786-48e5-86d0-1194833f57c8"
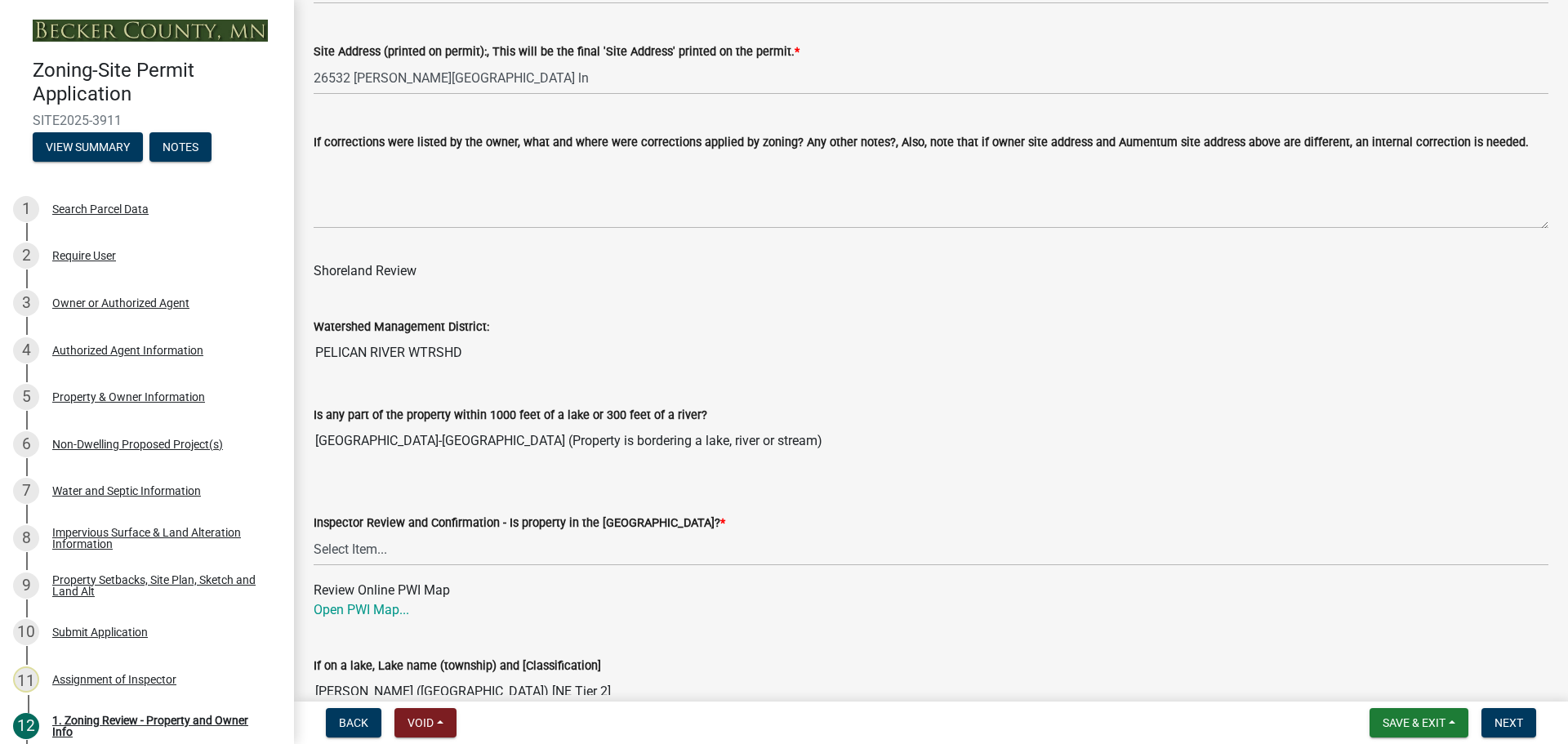
scroll to position [2368, 0]
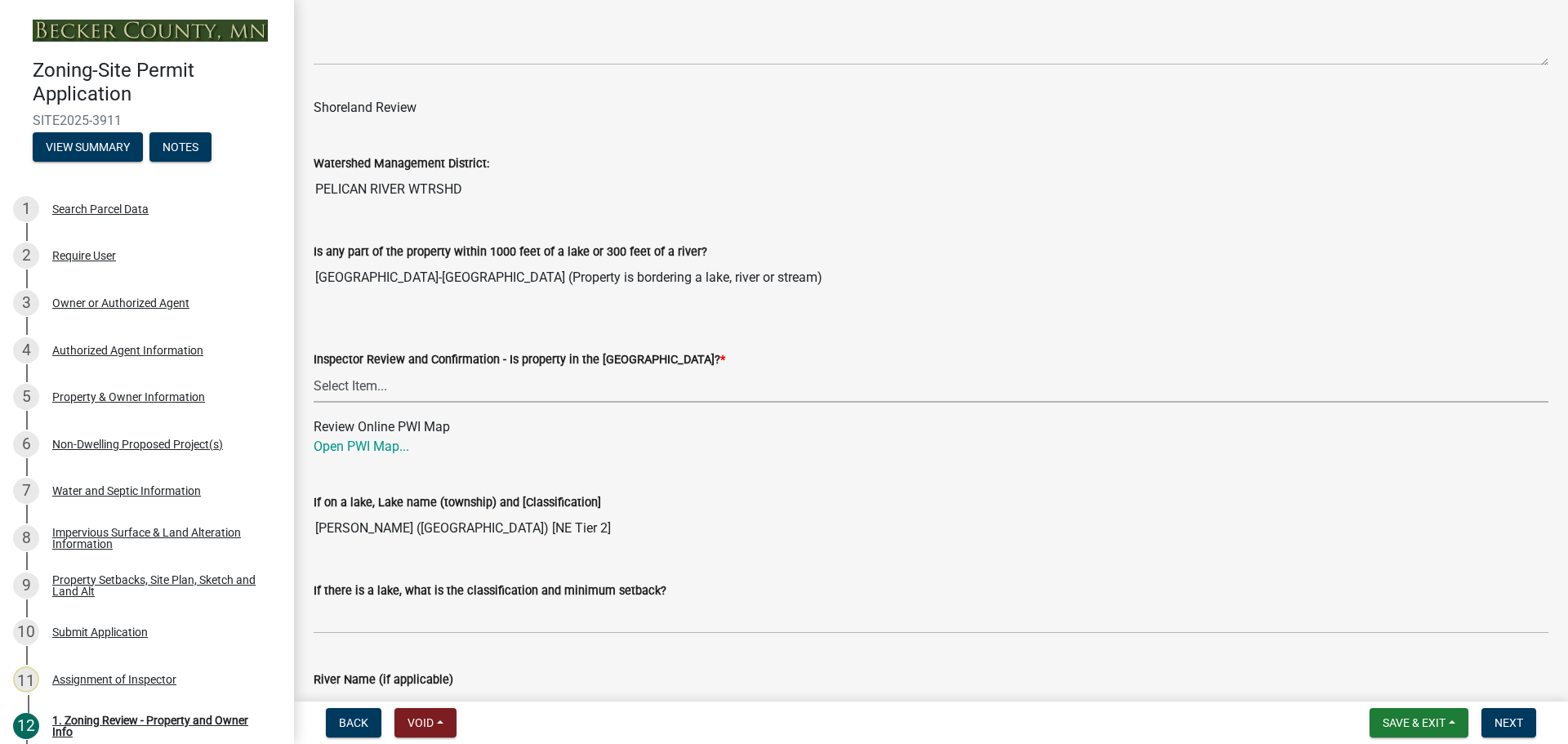
click at [385, 383] on select "Select Item... Within [GEOGRAPHIC_DATA] (SD) Not in [GEOGRAPHIC_DATA] (NOTSL)" at bounding box center [930, 385] width 1234 height 34
click at [313, 369] on select "Select Item... Within [GEOGRAPHIC_DATA] (SD) Not in [GEOGRAPHIC_DATA] (NOTSL)" at bounding box center [930, 385] width 1234 height 34
select select "de99b201-fb85-4000-88f5-6f49f4ff2101"
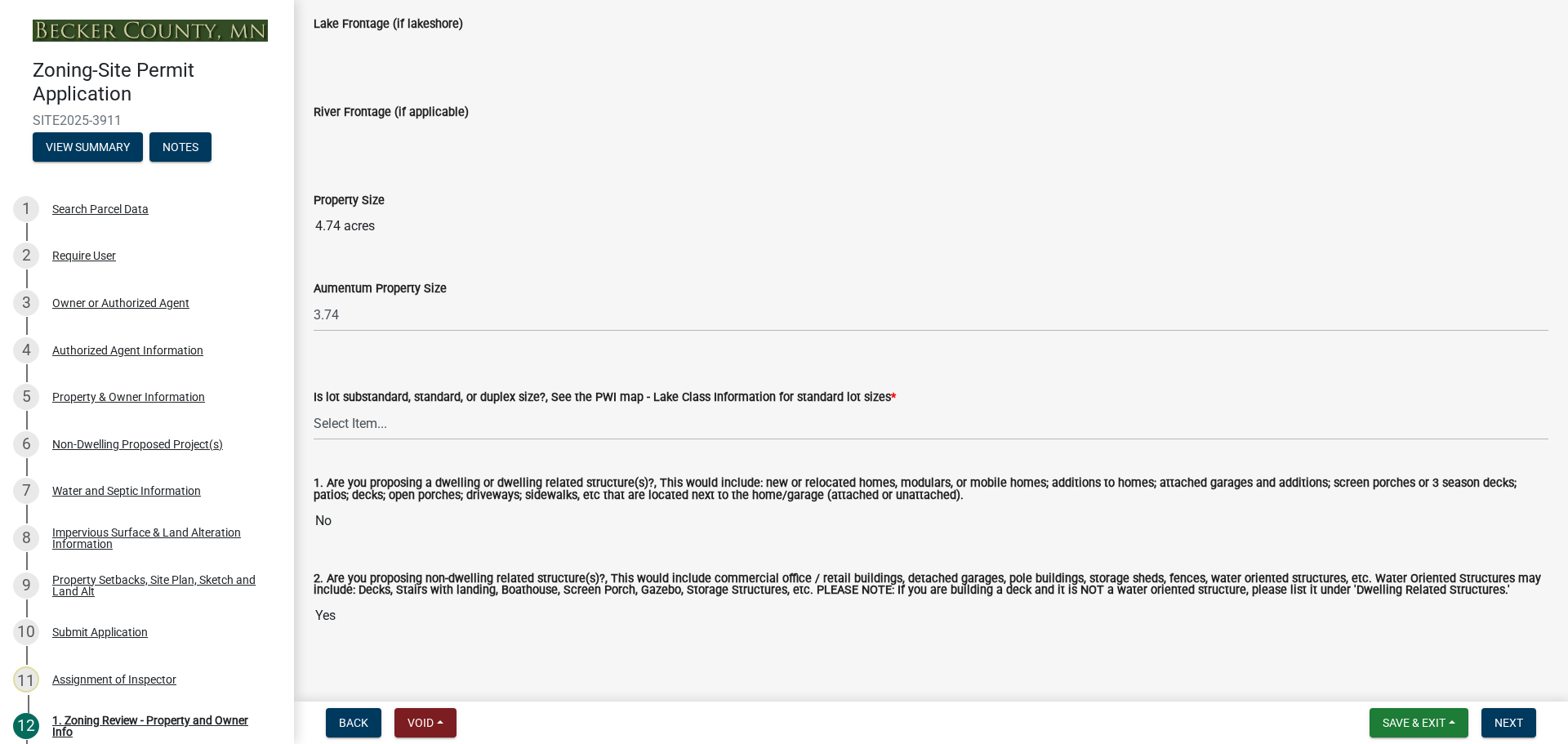
scroll to position [3394, 0]
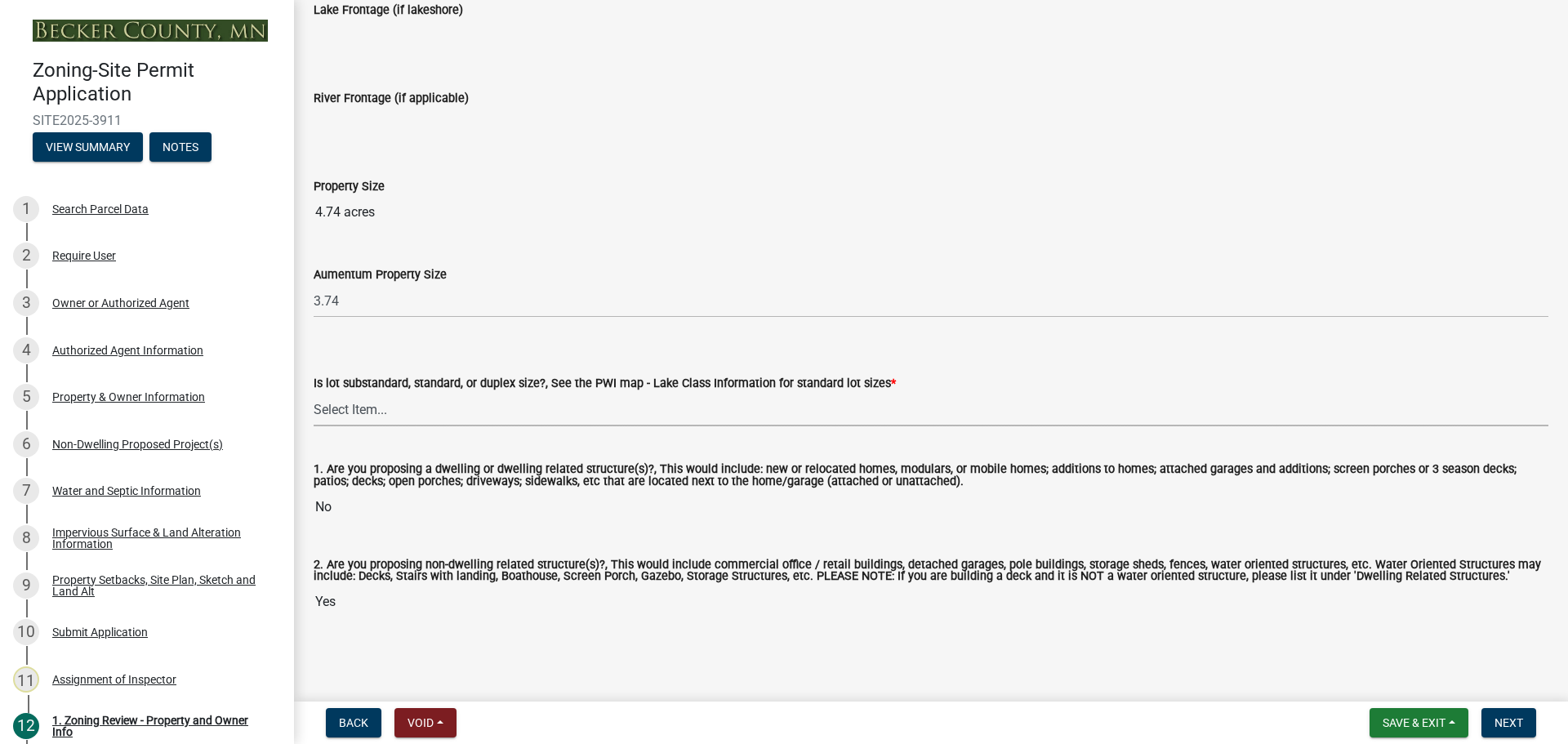
click at [365, 404] on select "Select Item... Non-Riparian and not back lot Substandard Non-Riparian Backlot S…" at bounding box center [930, 410] width 1234 height 34
click at [313, 393] on select "Select Item... Non-Riparian and not back lot Substandard Non-Riparian Backlot S…" at bounding box center [930, 410] width 1234 height 34
select select "99bff98b-7327-40b4-b380-5f892f0235ea"
click at [1510, 720] on span "Next" at bounding box center [1508, 723] width 28 height 13
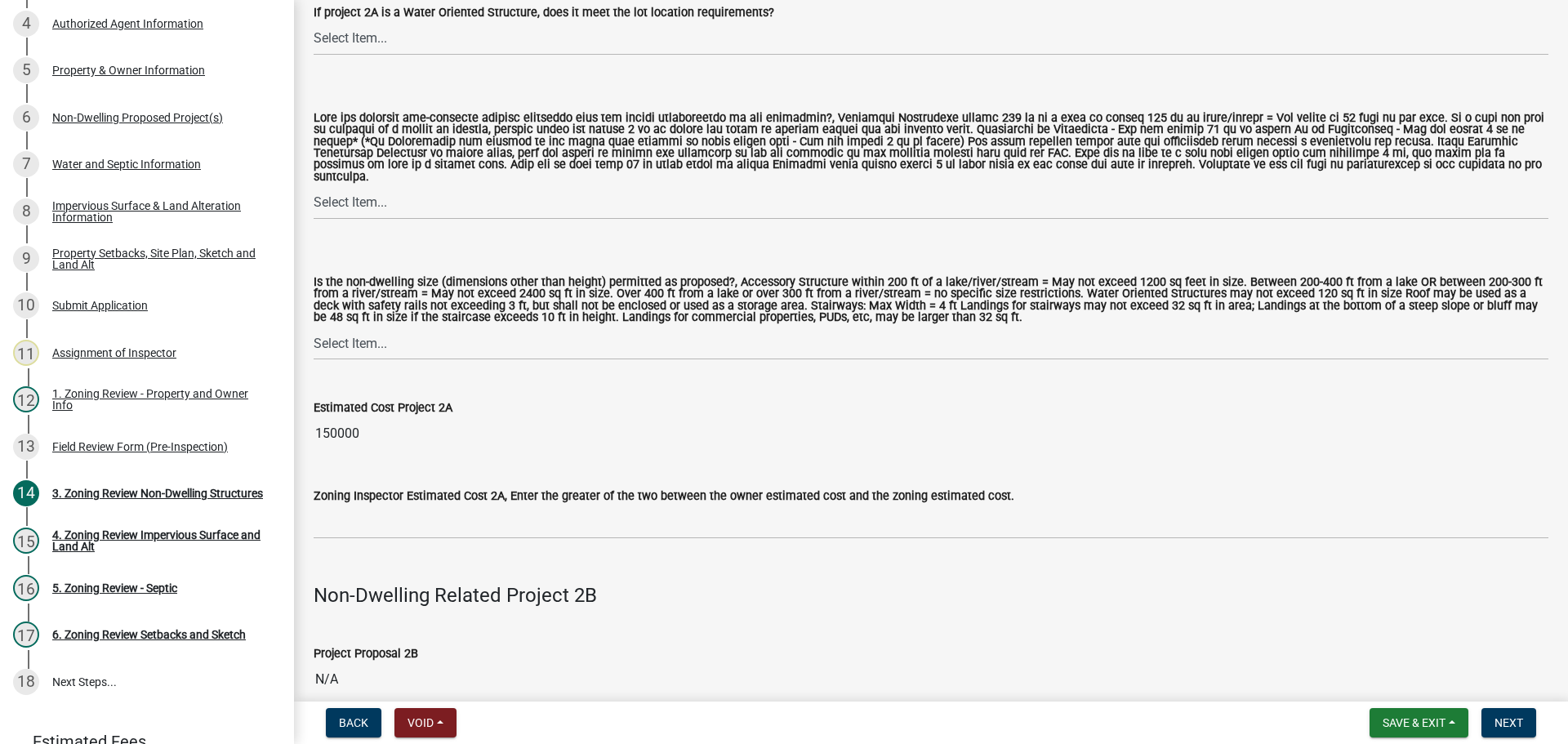
scroll to position [1470, 0]
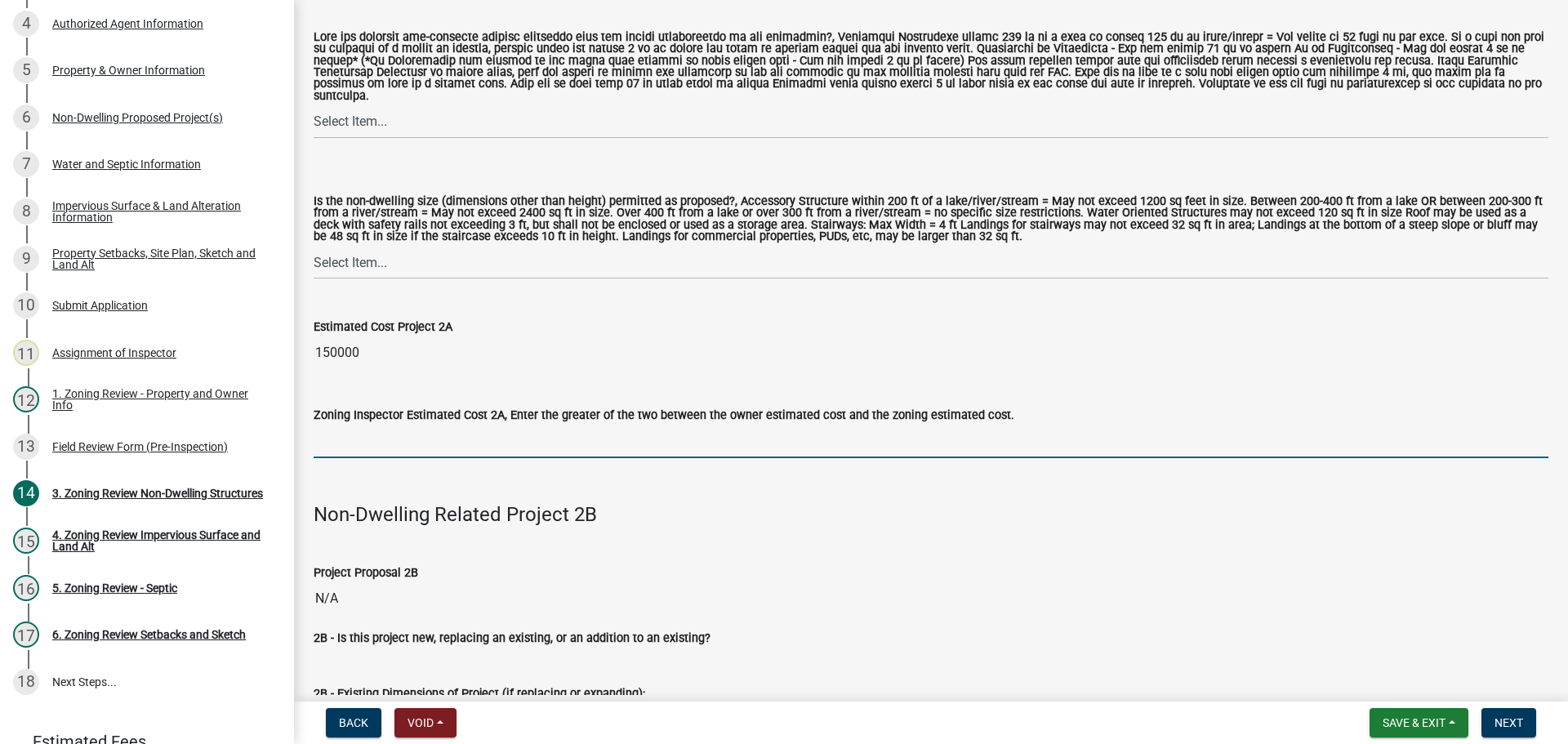
click at [334, 442] on input "text" at bounding box center [930, 442] width 1234 height 34
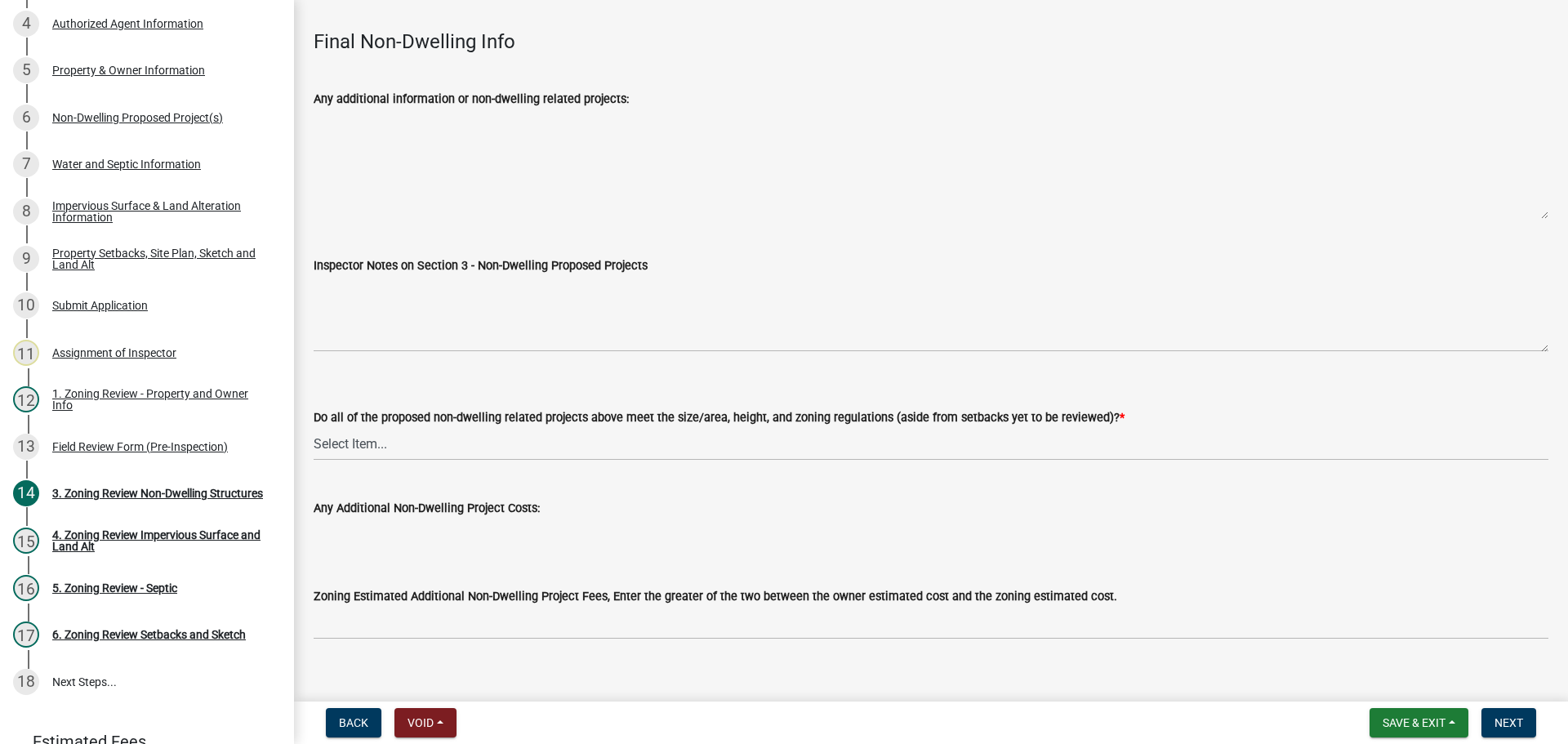
scroll to position [5374, 0]
type input "150000"
click at [380, 425] on select "Select Item... Yes No N/A" at bounding box center [930, 442] width 1234 height 34
click at [313, 425] on select "Select Item... Yes No N/A" at bounding box center [930, 442] width 1234 height 34
select select "70869821-7738-4560-8d2e-4f353ca78bb3"
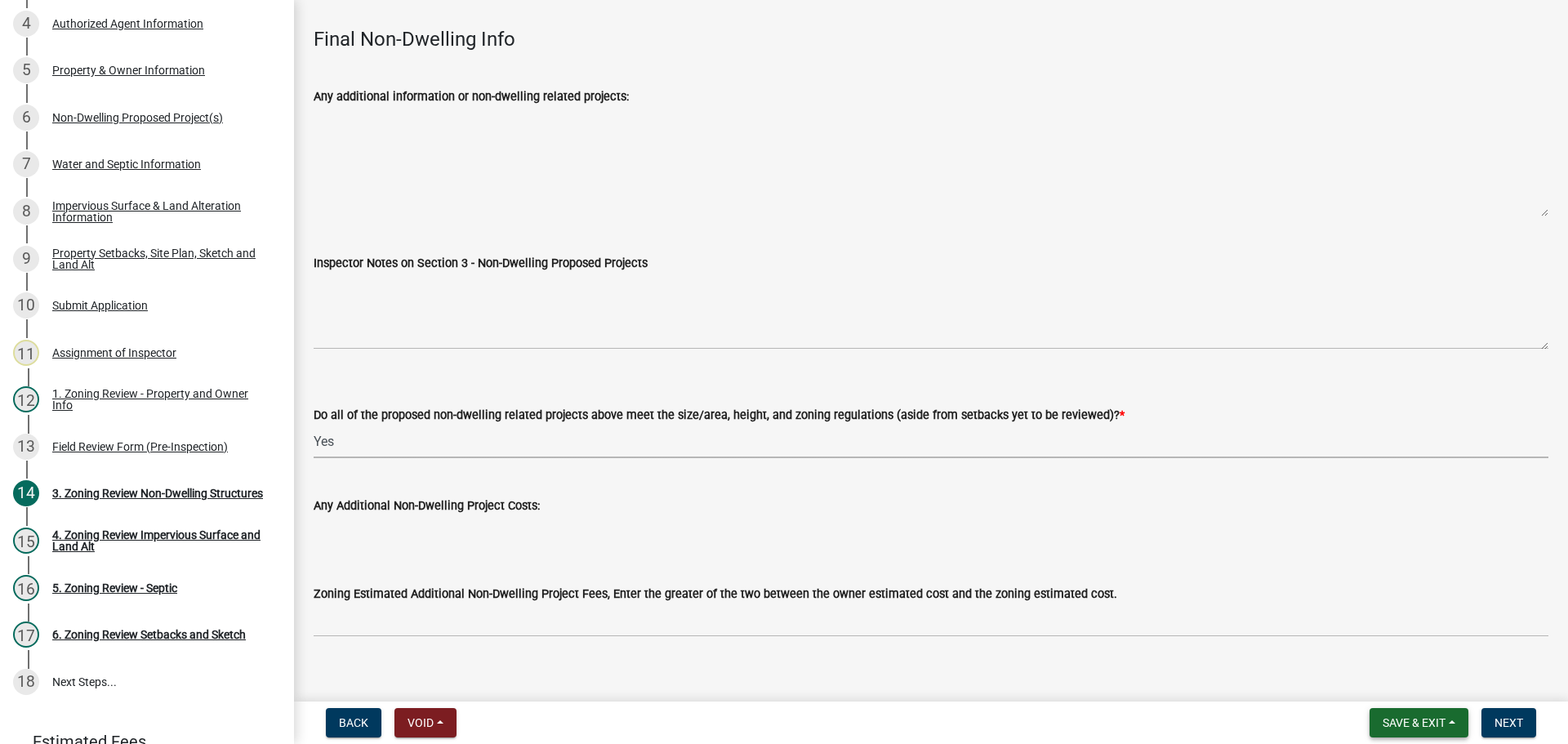
click at [1401, 710] on button "Save & Exit" at bounding box center [1419, 722] width 99 height 29
click at [1368, 640] on button "Save" at bounding box center [1403, 641] width 131 height 39
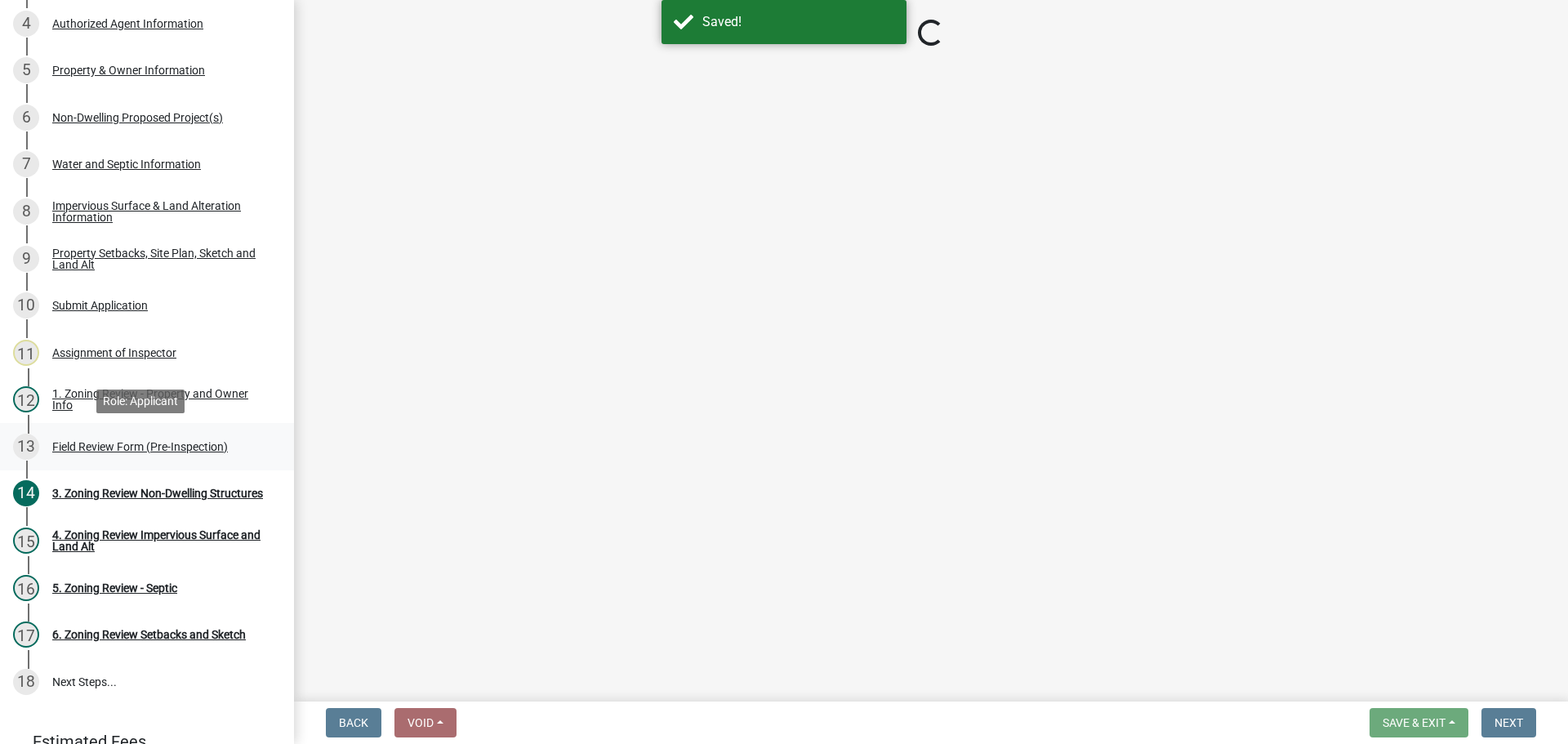
select select "70869821-7738-4560-8d2e-4f353ca78bb3"
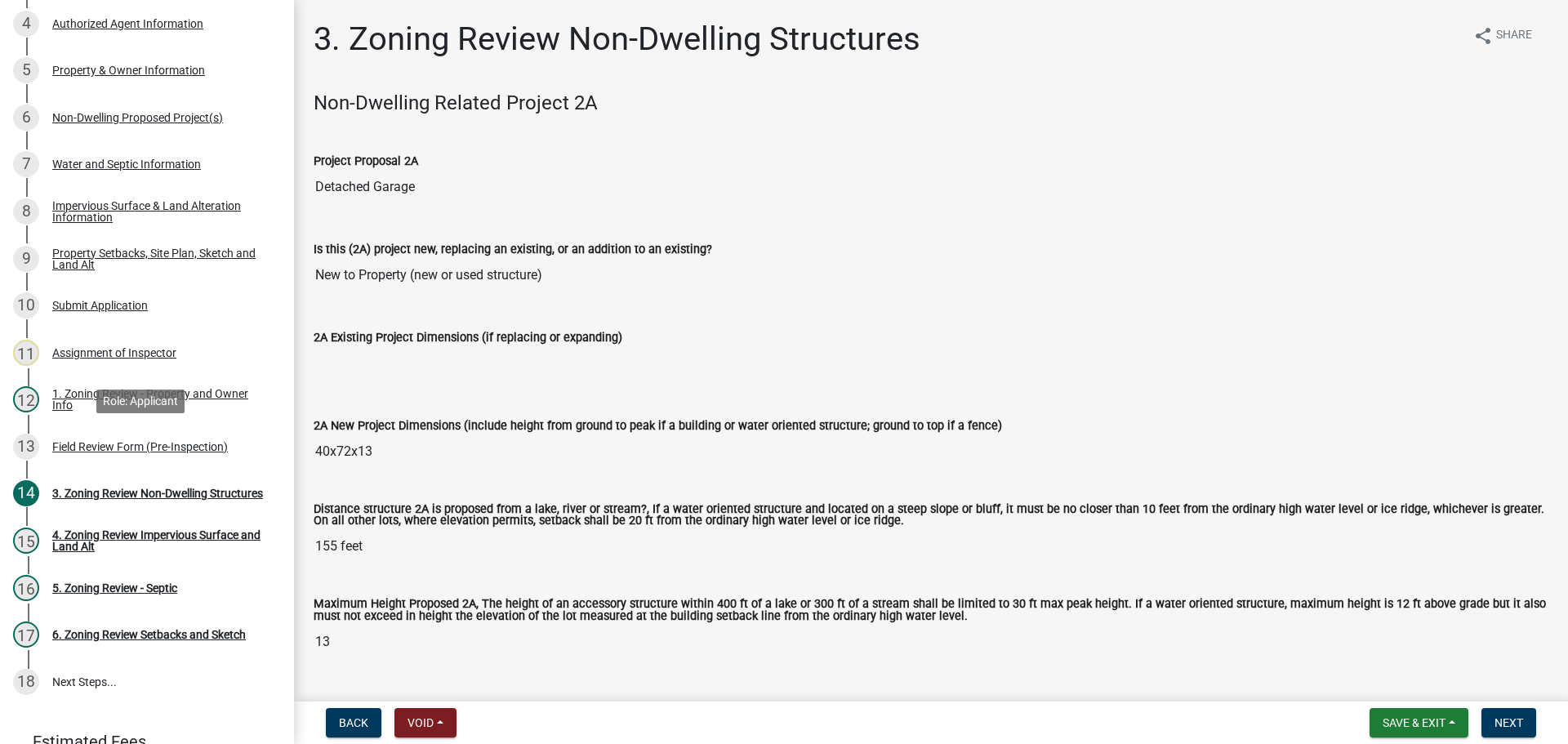
click at [82, 441] on div "Field Review Form (Pre-Inspection)" at bounding box center [140, 447] width 176 height 12
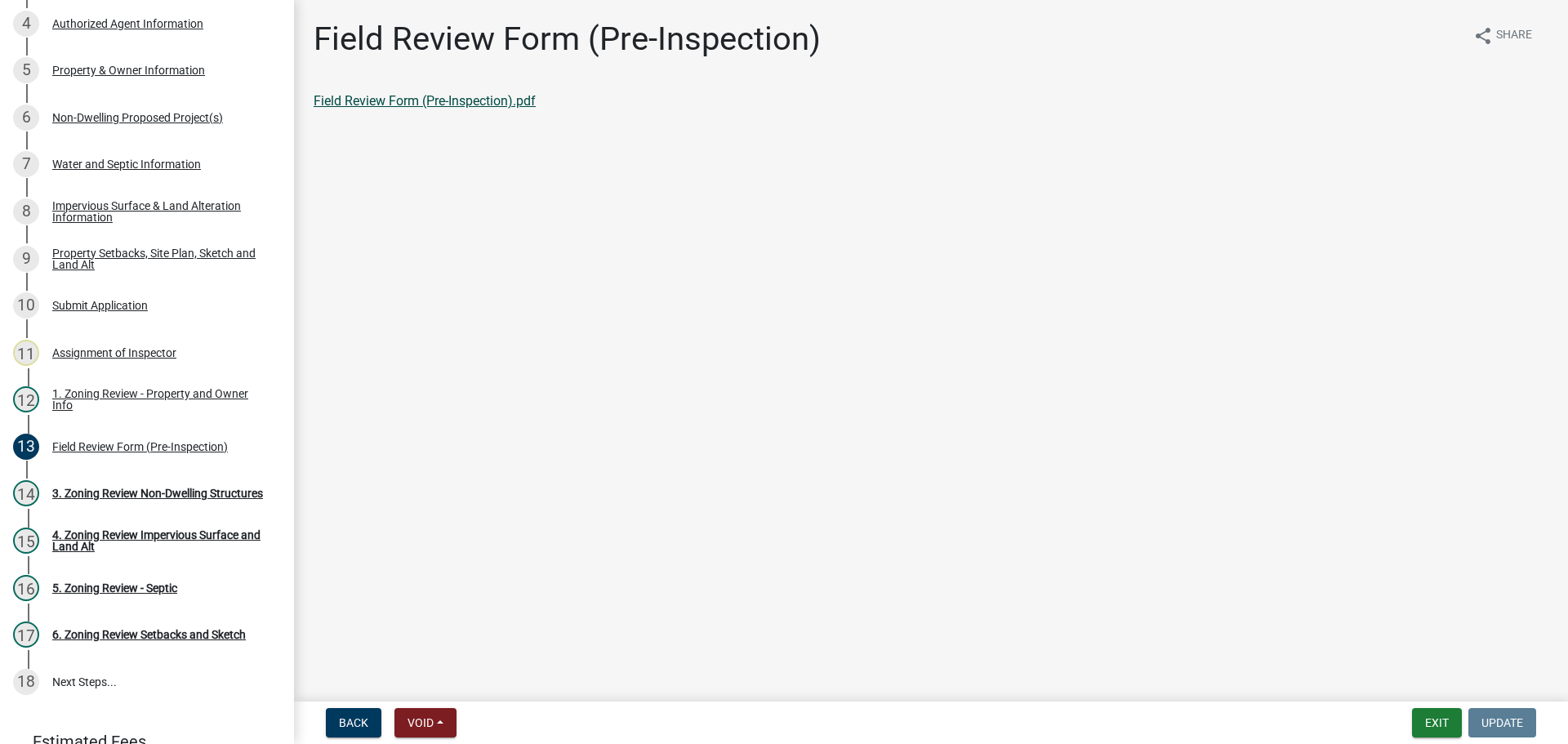
click at [400, 106] on link "Field Review Form (Pre-Inspection).pdf" at bounding box center [424, 101] width 222 height 16
